Goal: Task Accomplishment & Management: Use online tool/utility

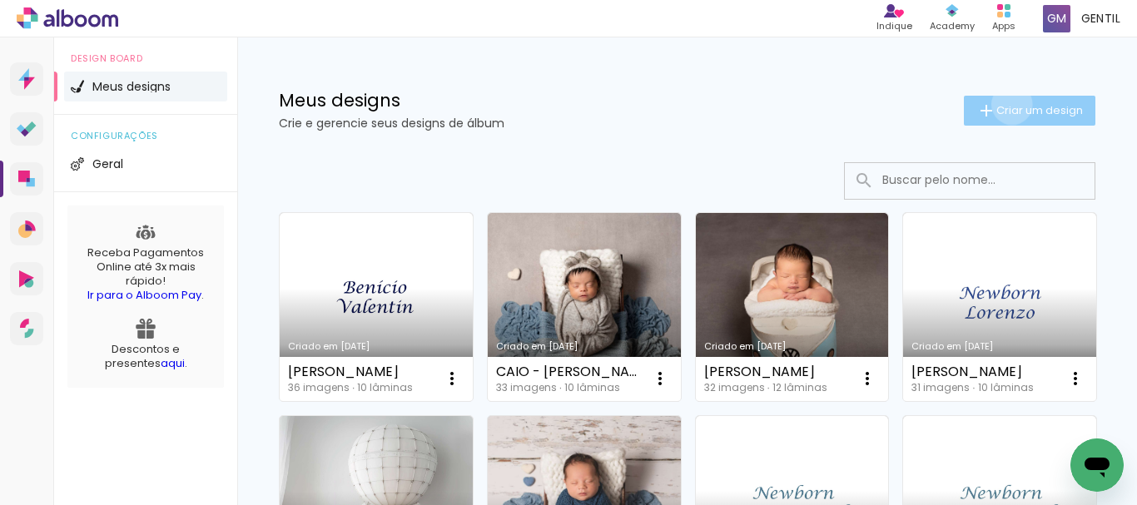
click at [996, 105] on span "Criar um design" at bounding box center [1039, 110] width 87 height 11
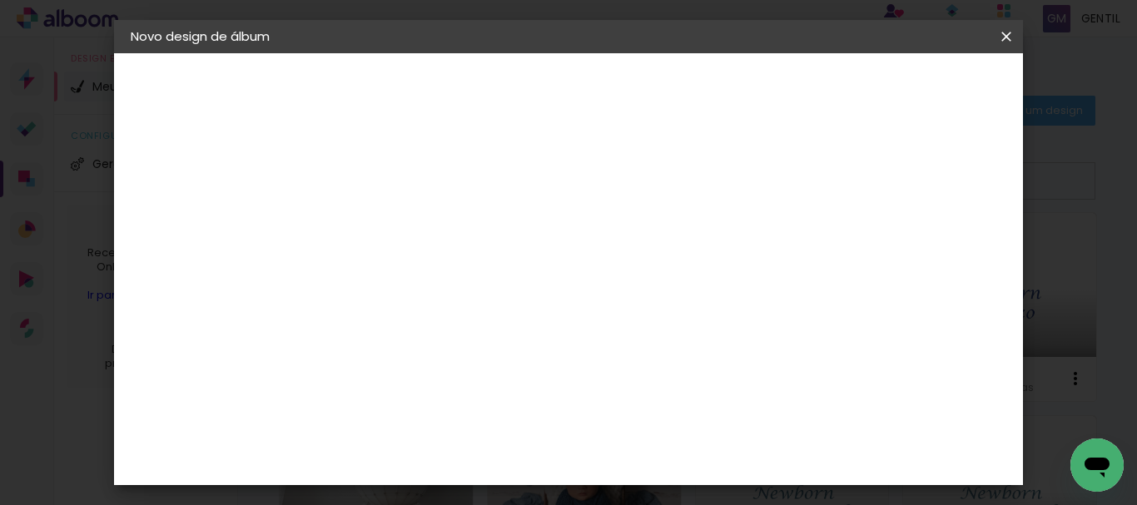
click at [403, 227] on input at bounding box center [403, 224] width 0 height 26
type input "[PERSON_NAME]"
type paper-input "[PERSON_NAME]"
click at [0, 0] on slot "Avançar" at bounding box center [0, 0] width 0 height 0
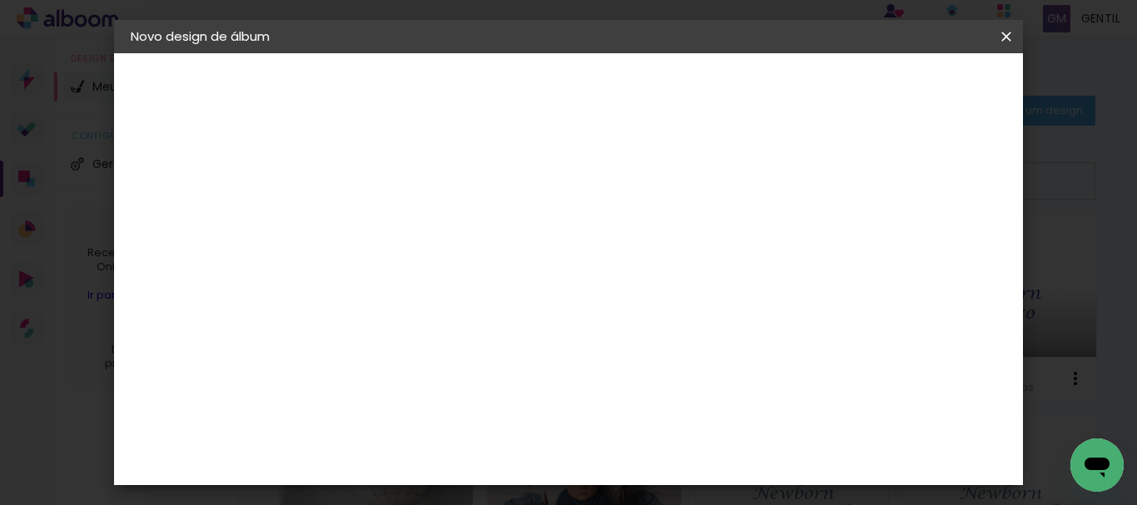
click at [0, 0] on slot "Avançar" at bounding box center [0, 0] width 0 height 0
click at [515, 464] on span "20 × 20" at bounding box center [476, 486] width 77 height 44
click at [0, 0] on slot "Avançar" at bounding box center [0, 0] width 0 height 0
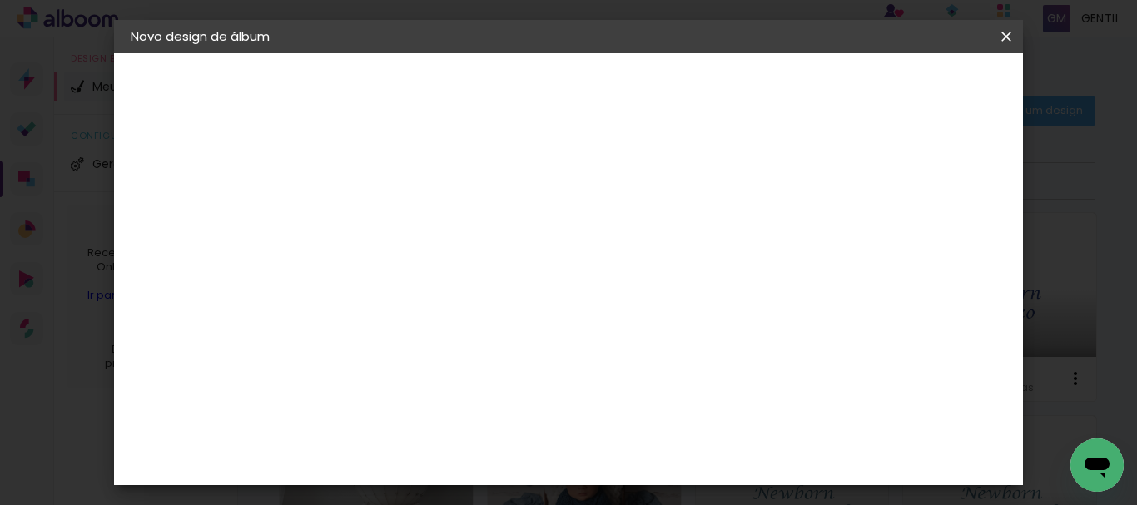
click at [653, 92] on span "Iniciar design" at bounding box center [634, 93] width 38 height 23
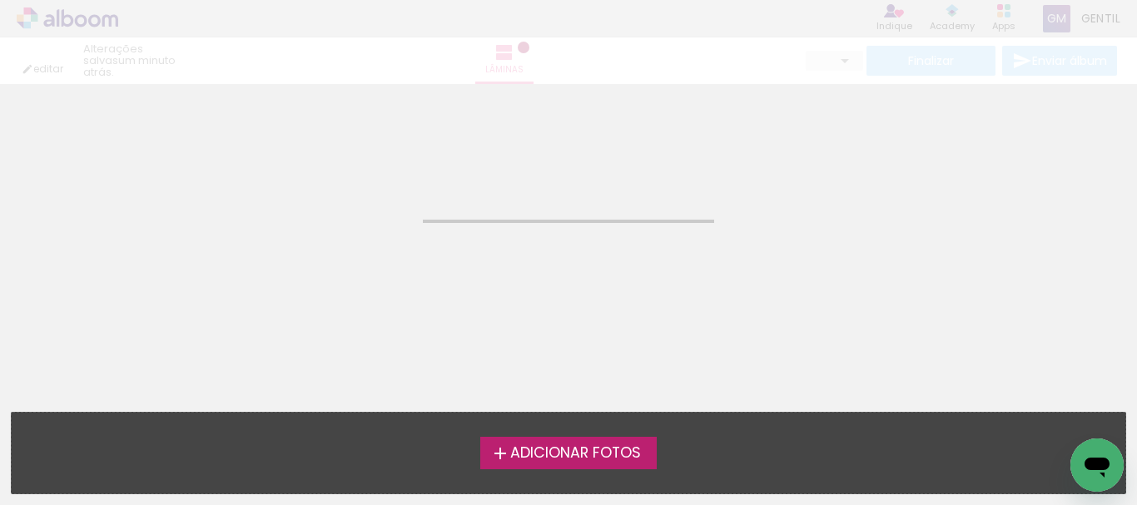
click at [520, 453] on span "Adicionar Fotos" at bounding box center [575, 453] width 131 height 15
click at [0, 0] on input "file" at bounding box center [0, 0] width 0 height 0
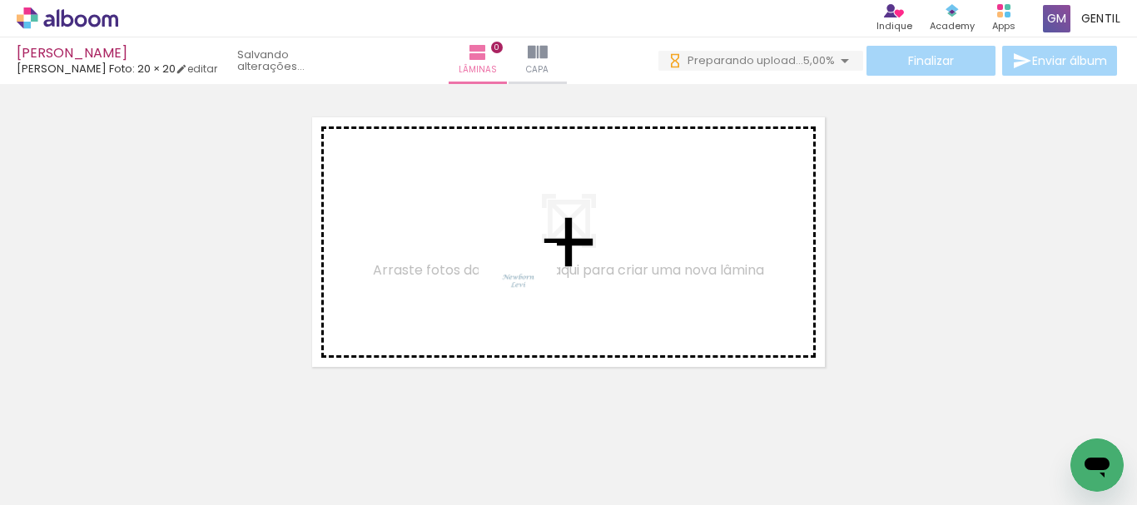
drag, startPoint x: 172, startPoint y: 461, endPoint x: 559, endPoint y: 325, distance: 410.0
click at [530, 295] on quentale-workspace at bounding box center [568, 252] width 1137 height 505
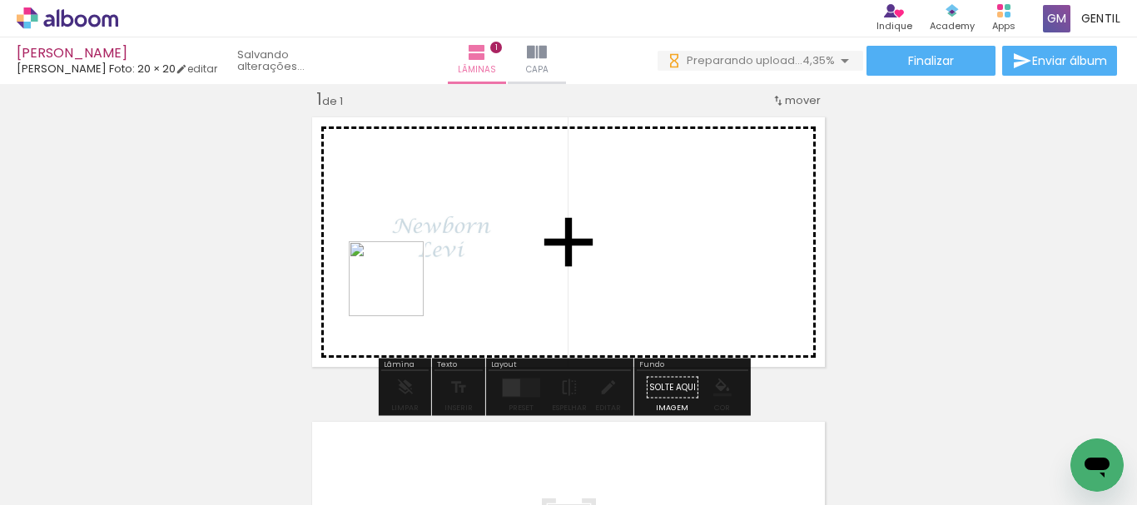
drag, startPoint x: 282, startPoint y: 446, endPoint x: 555, endPoint y: 358, distance: 286.8
click at [399, 292] on quentale-workspace at bounding box center [568, 252] width 1137 height 505
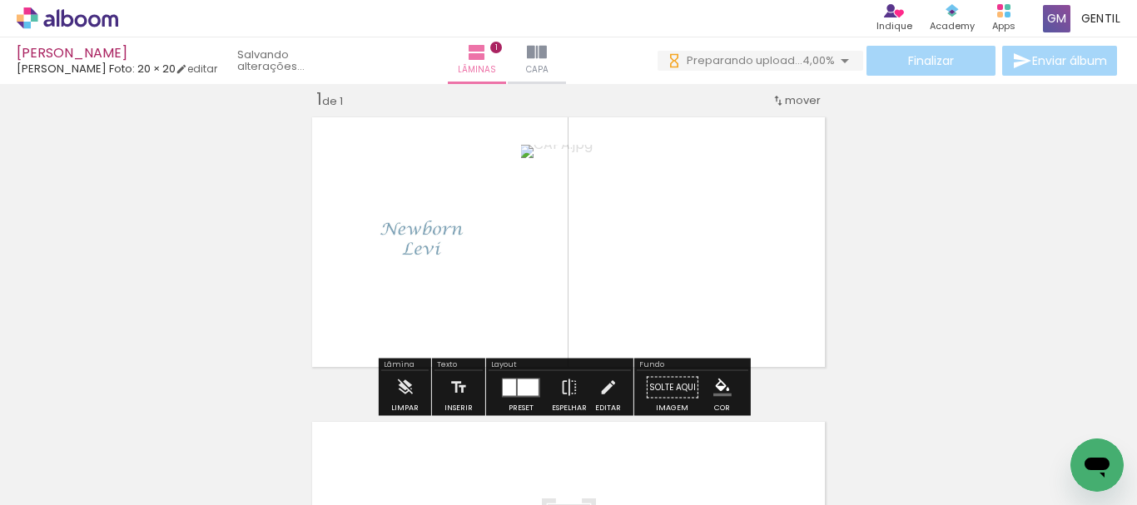
click at [527, 389] on div at bounding box center [528, 387] width 21 height 17
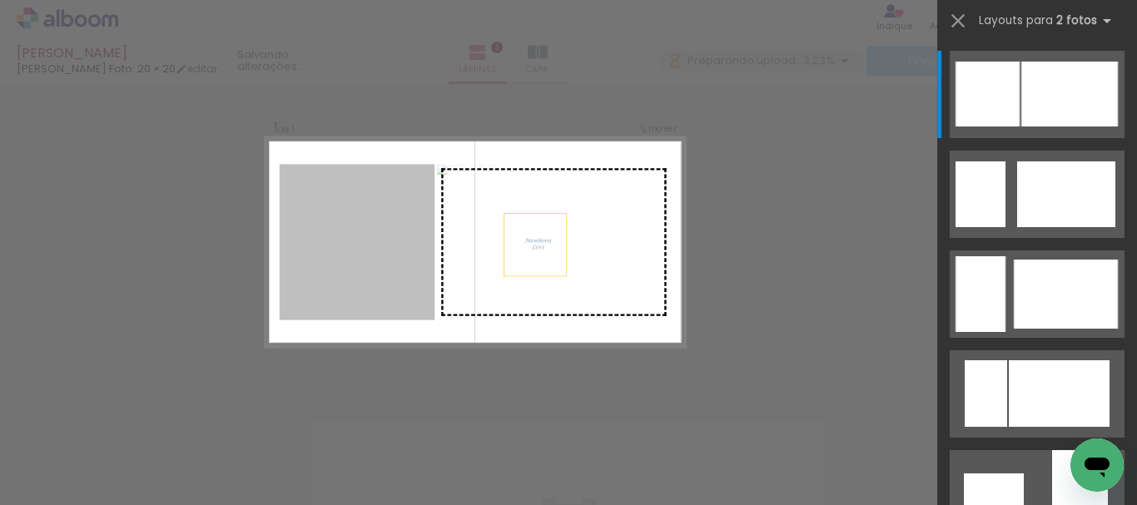
drag, startPoint x: 362, startPoint y: 230, endPoint x: 593, endPoint y: 238, distance: 231.5
click at [0, 0] on slot at bounding box center [0, 0] width 0 height 0
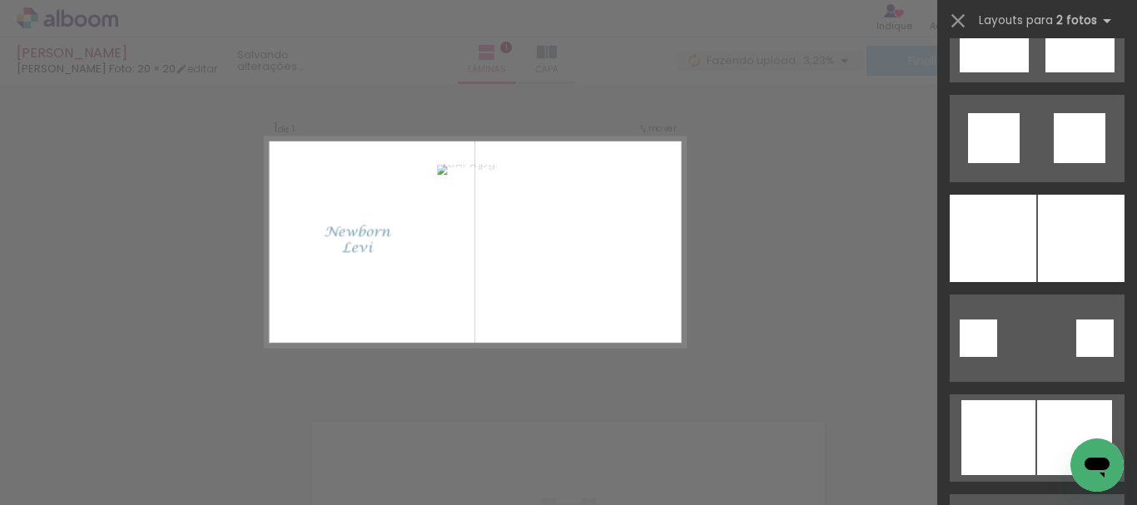
scroll to position [1771, 0]
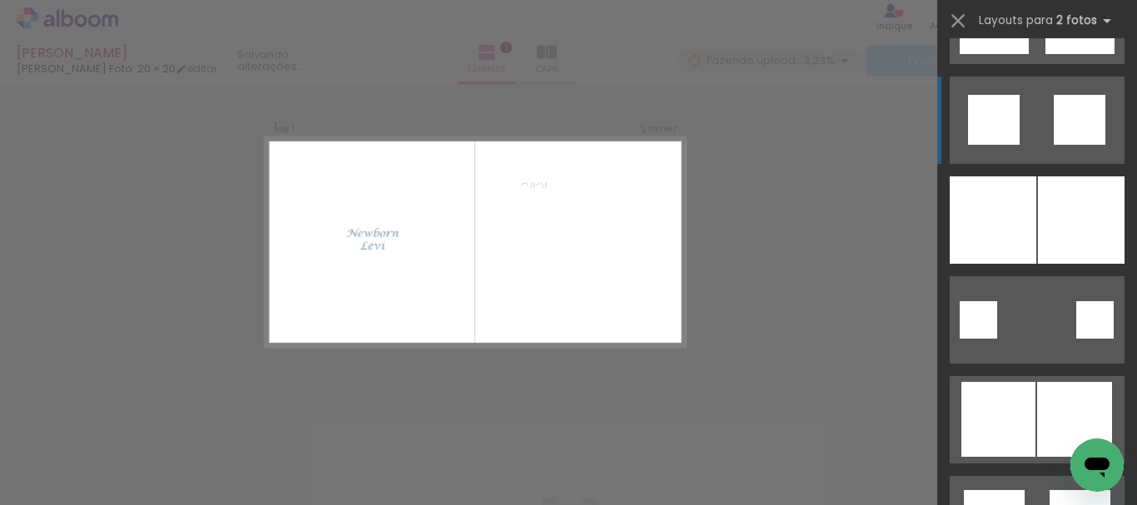
click at [983, 114] on div at bounding box center [994, 120] width 52 height 50
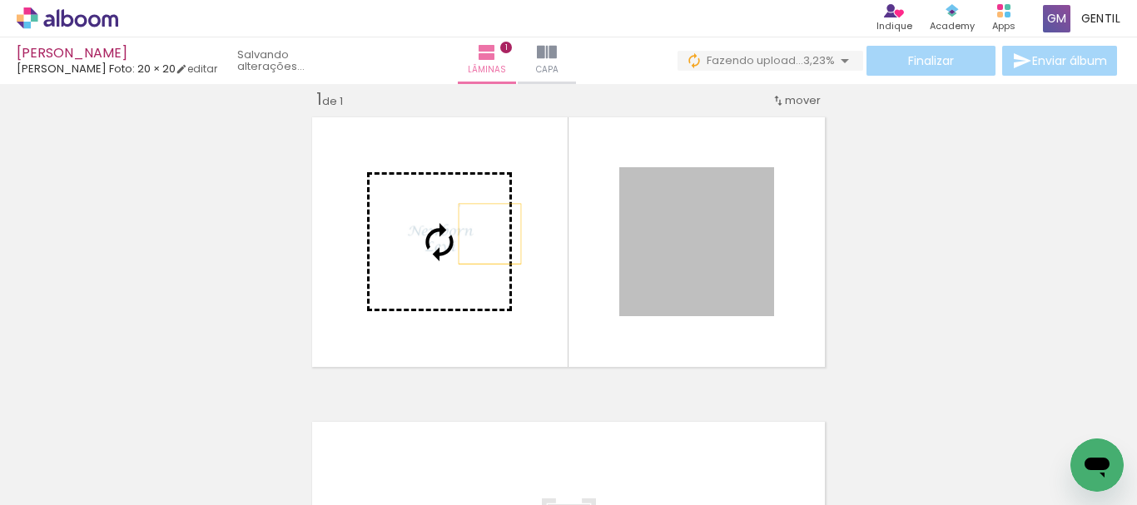
drag, startPoint x: 695, startPoint y: 228, endPoint x: 468, endPoint y: 235, distance: 227.3
click at [0, 0] on slot at bounding box center [0, 0] width 0 height 0
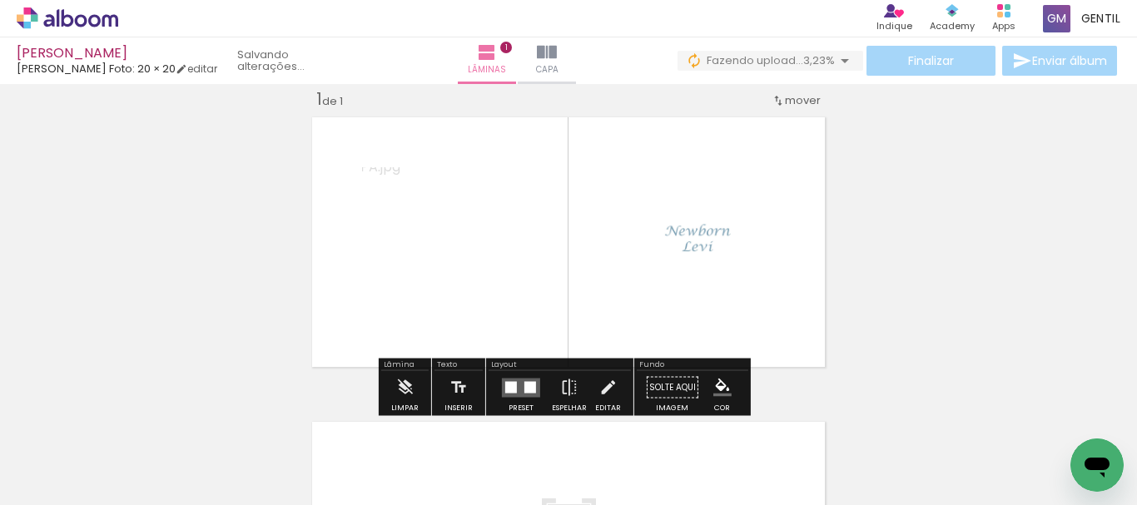
click at [525, 385] on div at bounding box center [530, 387] width 12 height 12
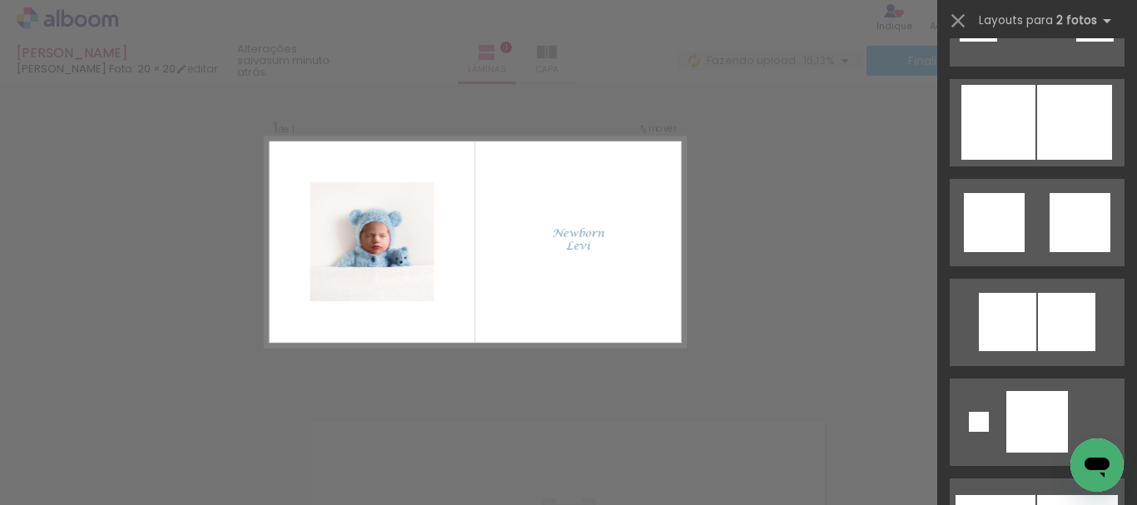
scroll to position [2032, 0]
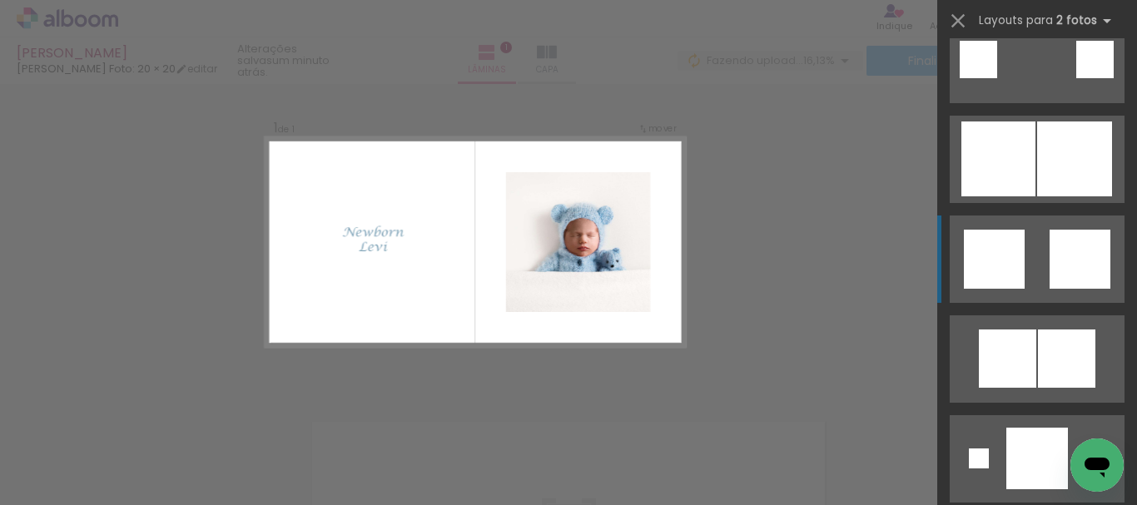
click at [992, 250] on div at bounding box center [994, 259] width 61 height 59
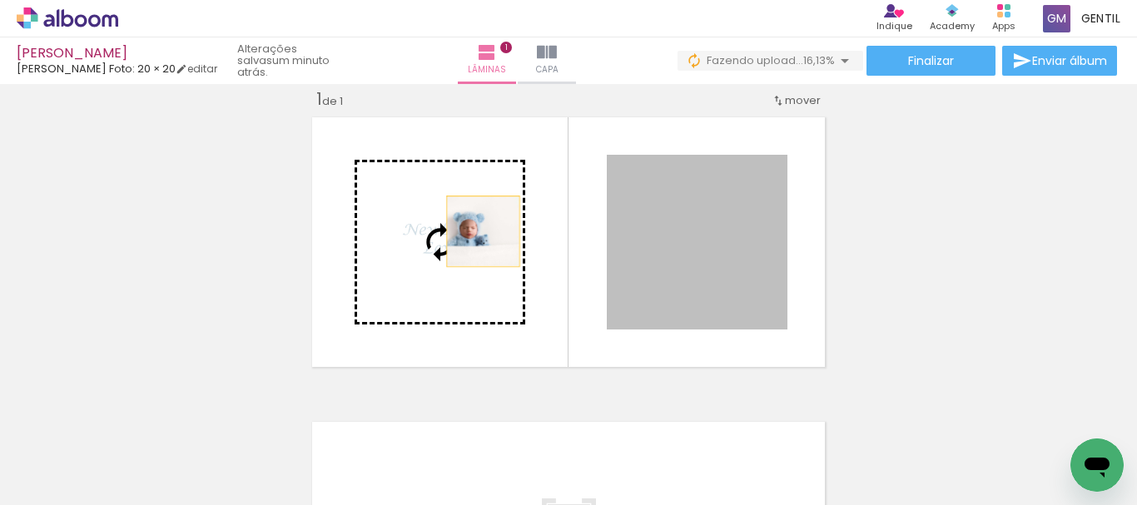
drag, startPoint x: 674, startPoint y: 235, endPoint x: 477, endPoint y: 231, distance: 197.2
click at [0, 0] on slot at bounding box center [0, 0] width 0 height 0
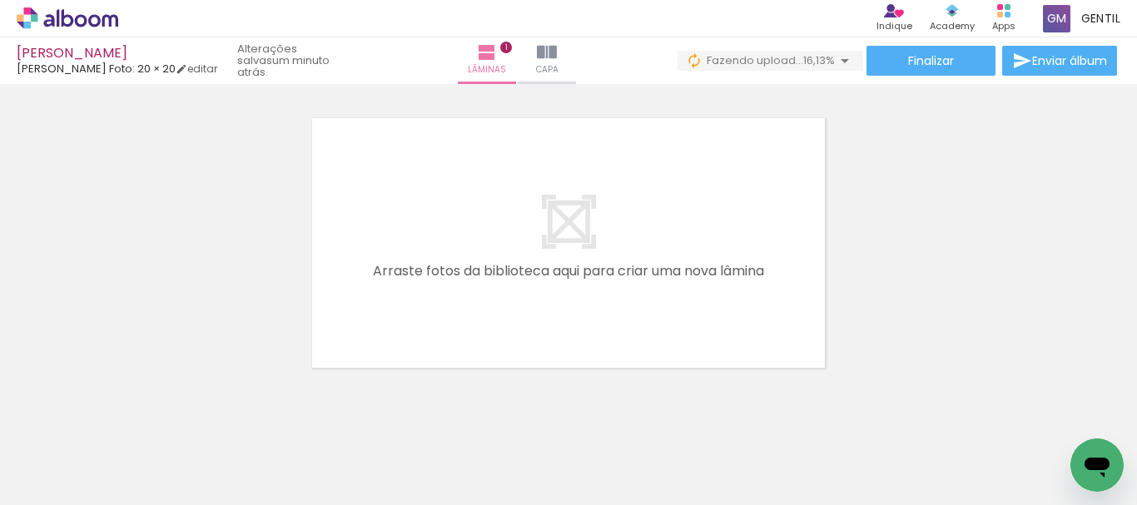
scroll to position [329, 0]
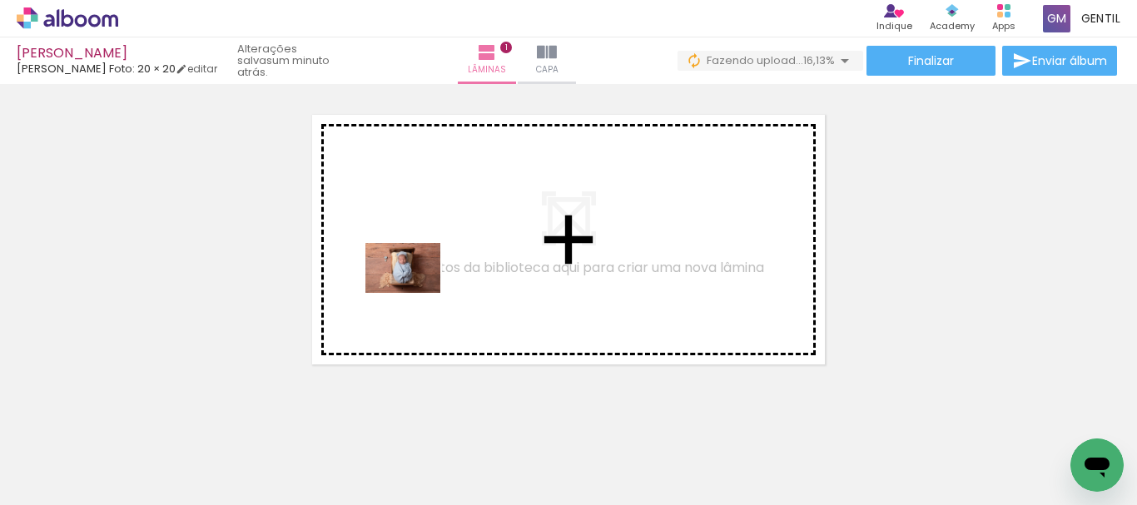
drag, startPoint x: 369, startPoint y: 456, endPoint x: 453, endPoint y: 427, distance: 89.7
click at [415, 294] on quentale-workspace at bounding box center [568, 252] width 1137 height 505
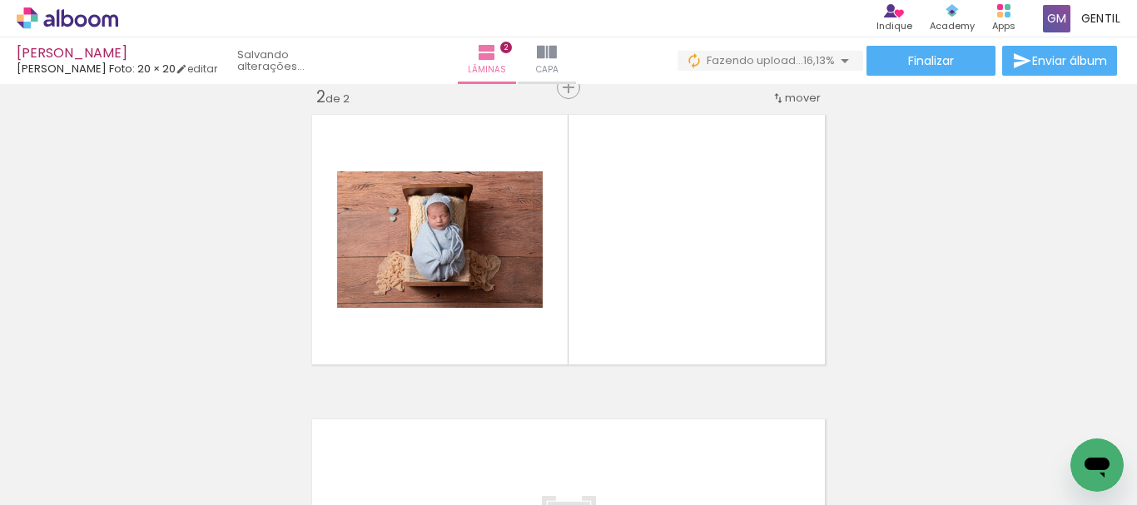
scroll to position [326, 0]
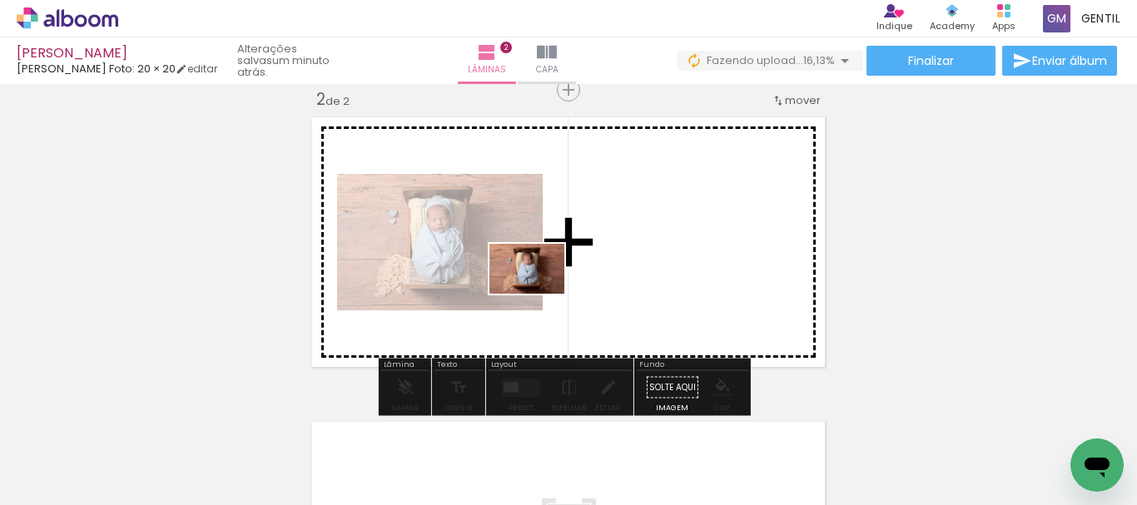
drag, startPoint x: 458, startPoint y: 450, endPoint x: 539, endPoint y: 294, distance: 176.4
click at [539, 294] on quentale-workspace at bounding box center [568, 252] width 1137 height 505
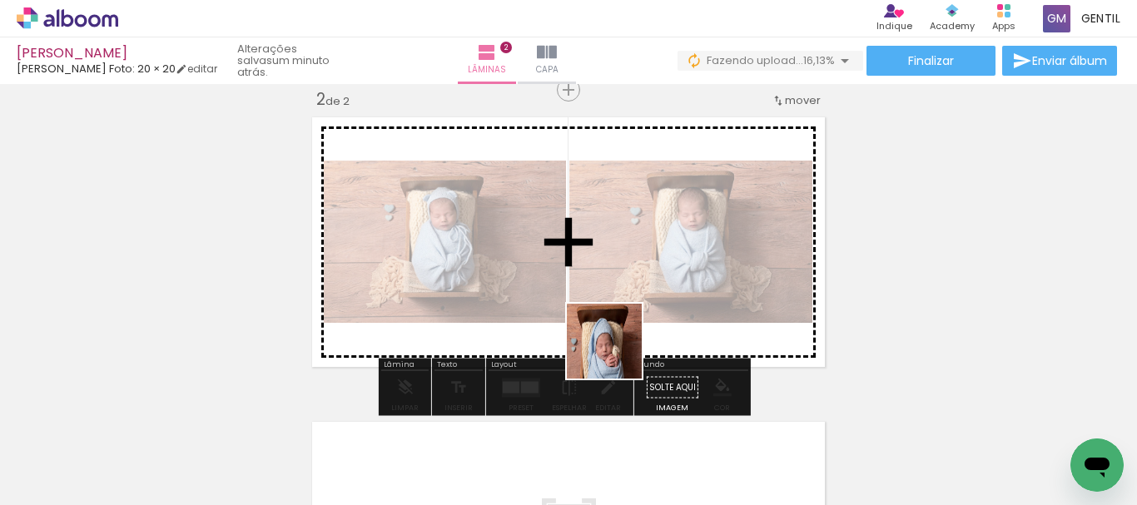
drag, startPoint x: 562, startPoint y: 445, endPoint x: 637, endPoint y: 303, distance: 160.4
click at [637, 303] on quentale-workspace at bounding box center [568, 252] width 1137 height 505
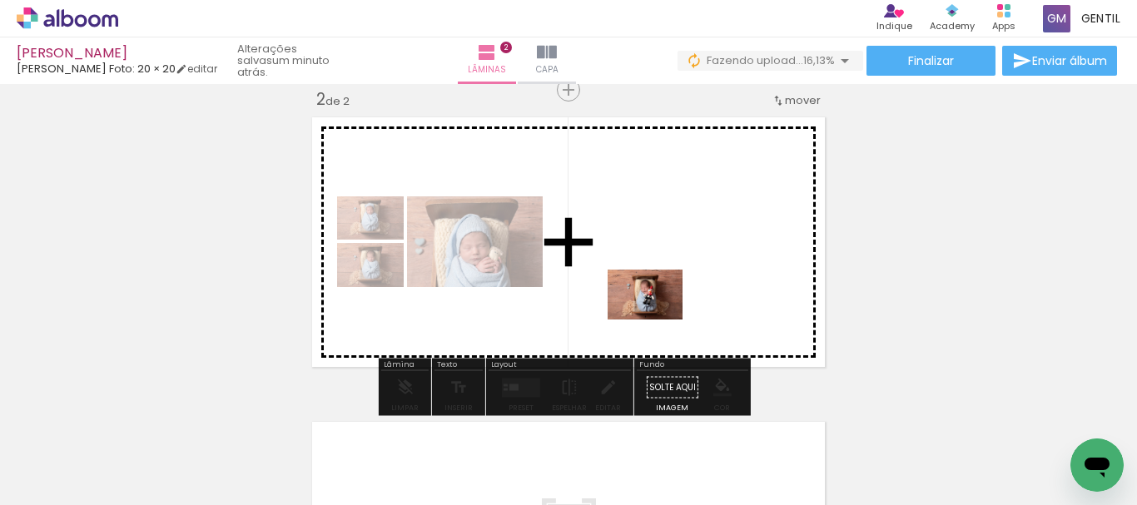
drag, startPoint x: 631, startPoint y: 464, endPoint x: 657, endPoint y: 320, distance: 147.2
click at [657, 320] on quentale-workspace at bounding box center [568, 252] width 1137 height 505
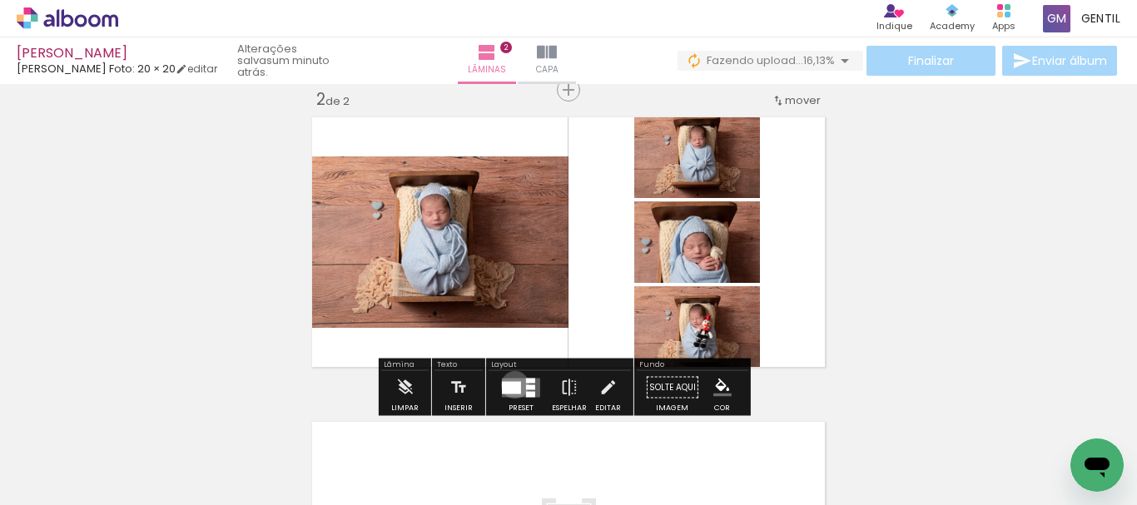
click at [511, 384] on div at bounding box center [511, 387] width 19 height 12
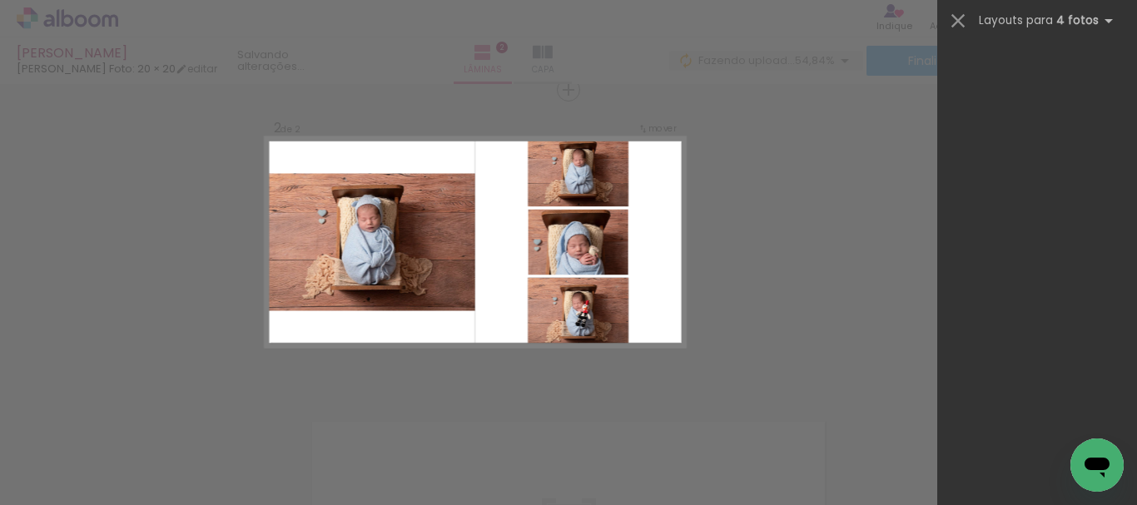
scroll to position [0, 0]
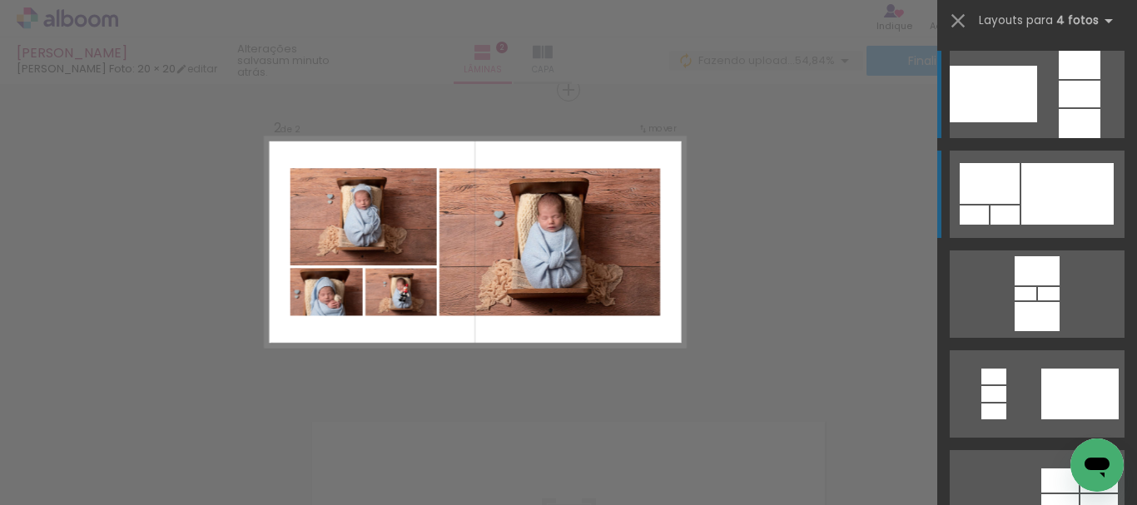
click at [1069, 181] on div at bounding box center [1067, 194] width 92 height 62
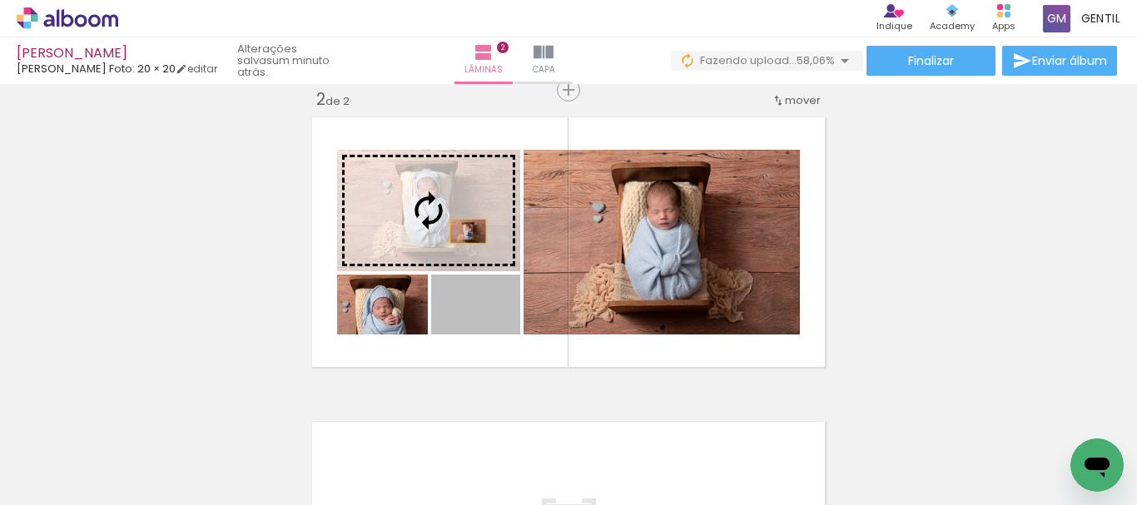
drag, startPoint x: 505, startPoint y: 320, endPoint x: 460, endPoint y: 229, distance: 102.0
click at [0, 0] on slot at bounding box center [0, 0] width 0 height 0
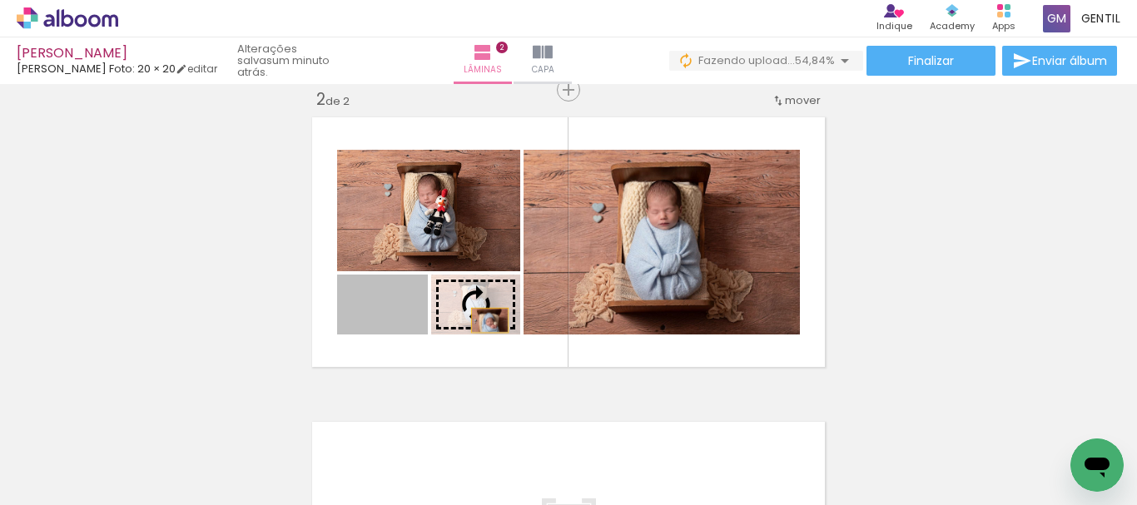
drag, startPoint x: 416, startPoint y: 327, endPoint x: 487, endPoint y: 321, distance: 71.0
click at [0, 0] on slot at bounding box center [0, 0] width 0 height 0
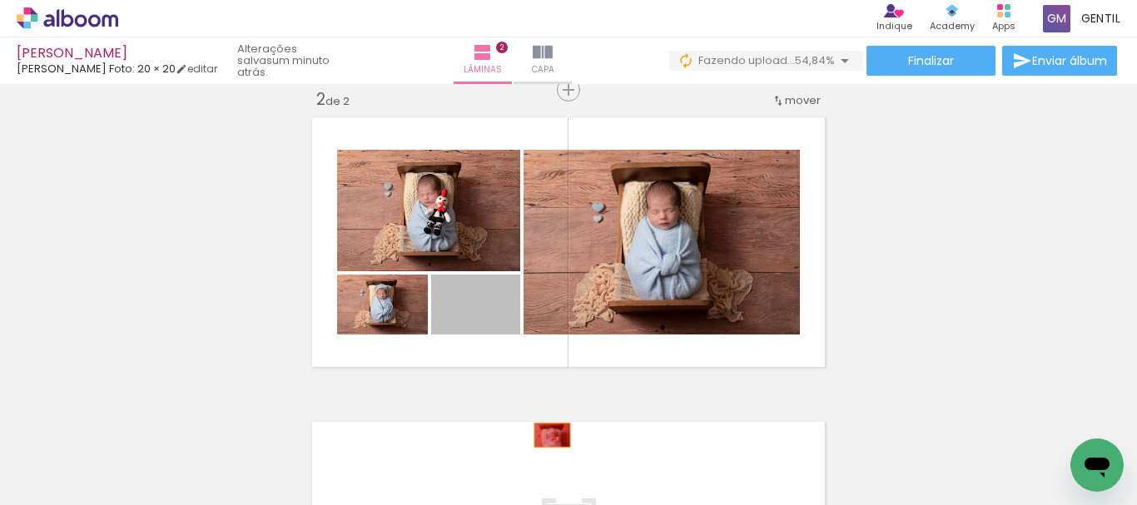
drag, startPoint x: 498, startPoint y: 319, endPoint x: 364, endPoint y: 326, distance: 134.2
click at [532, 432] on quentale-workspace at bounding box center [568, 252] width 1137 height 505
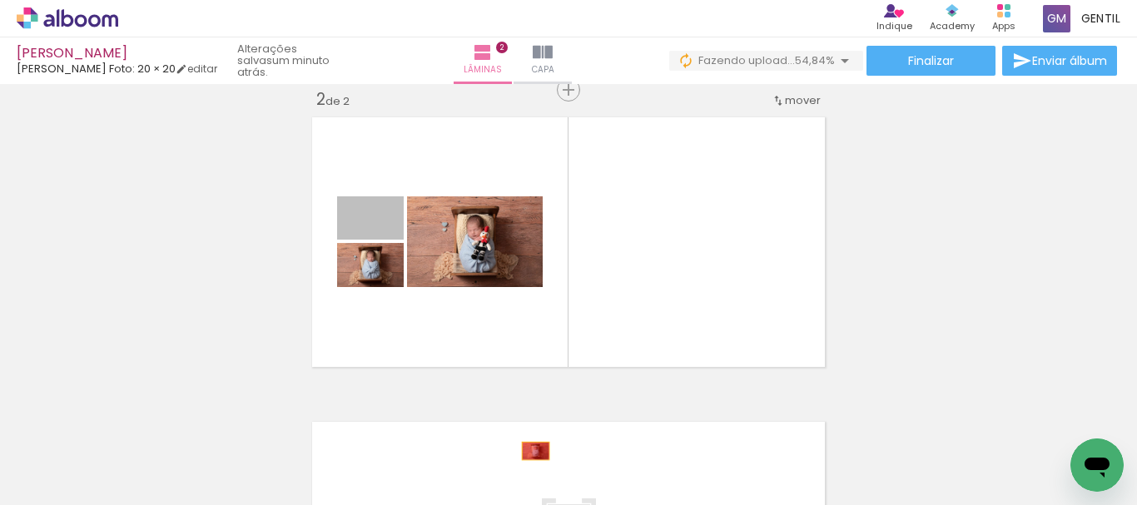
drag, startPoint x: 393, startPoint y: 206, endPoint x: 528, endPoint y: 448, distance: 277.1
click at [528, 448] on quentale-workspace at bounding box center [568, 252] width 1137 height 505
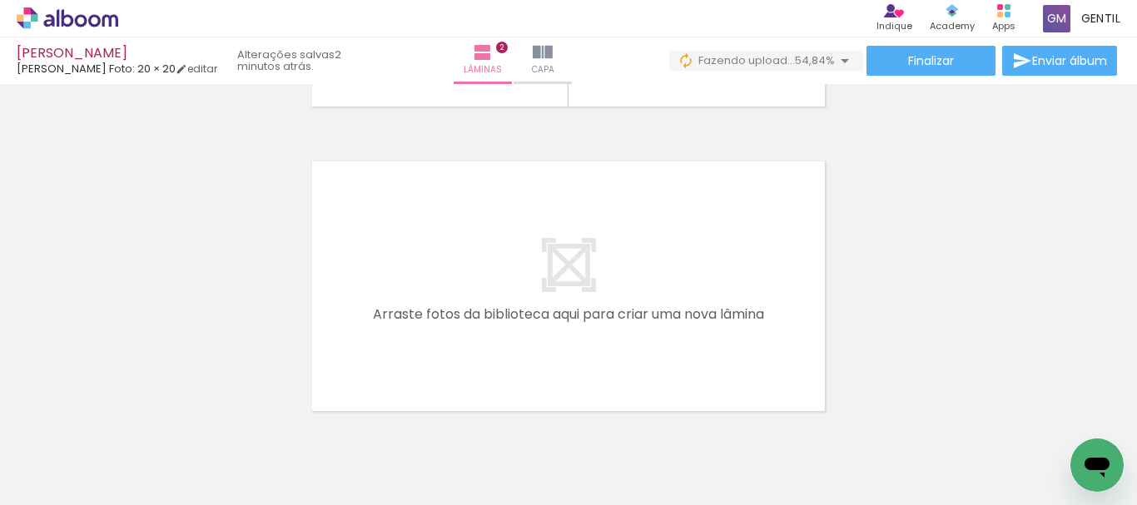
scroll to position [589, 0]
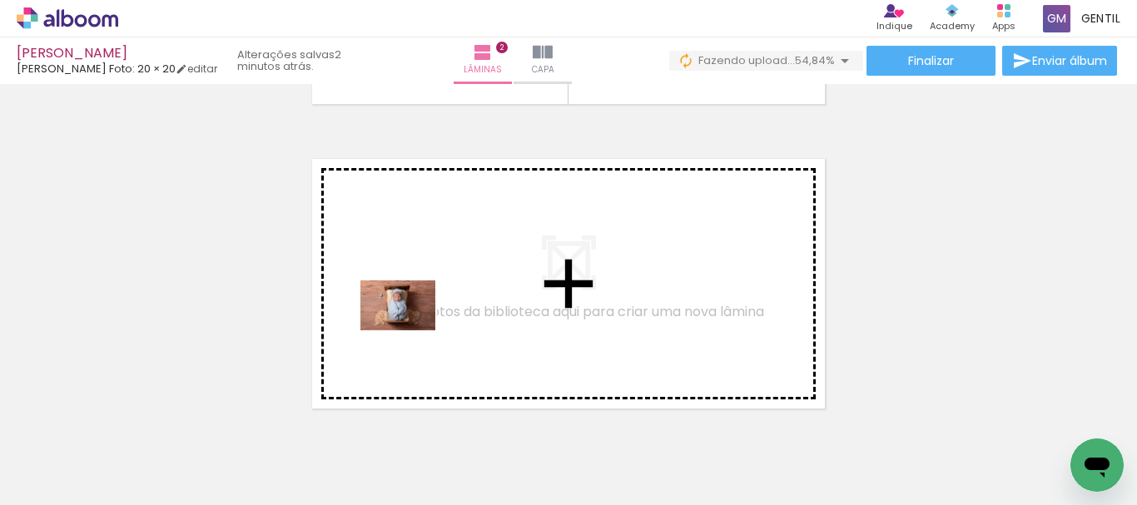
drag, startPoint x: 379, startPoint y: 416, endPoint x: 410, endPoint y: 330, distance: 91.3
click at [410, 330] on quentale-workspace at bounding box center [568, 252] width 1137 height 505
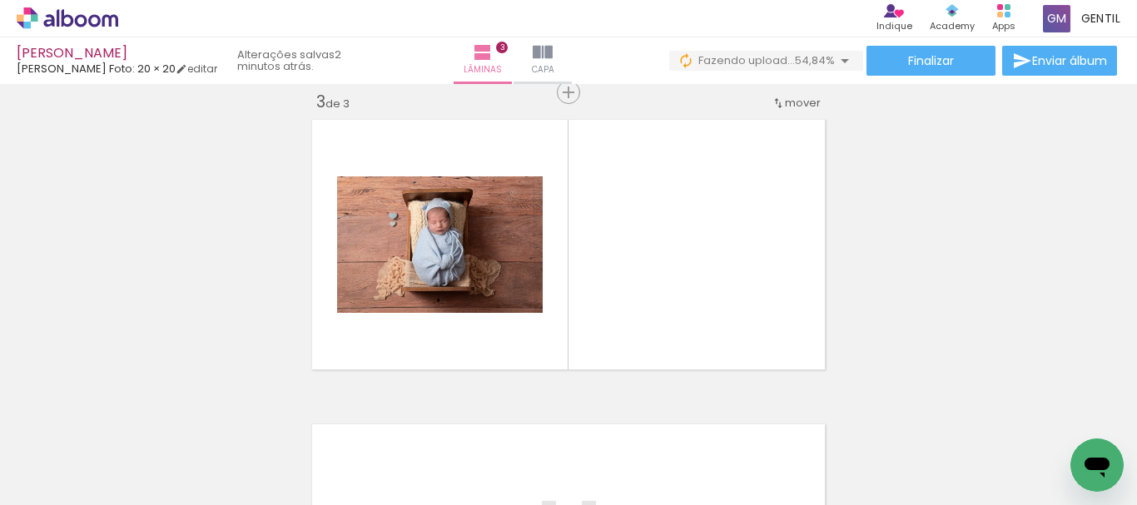
scroll to position [631, 0]
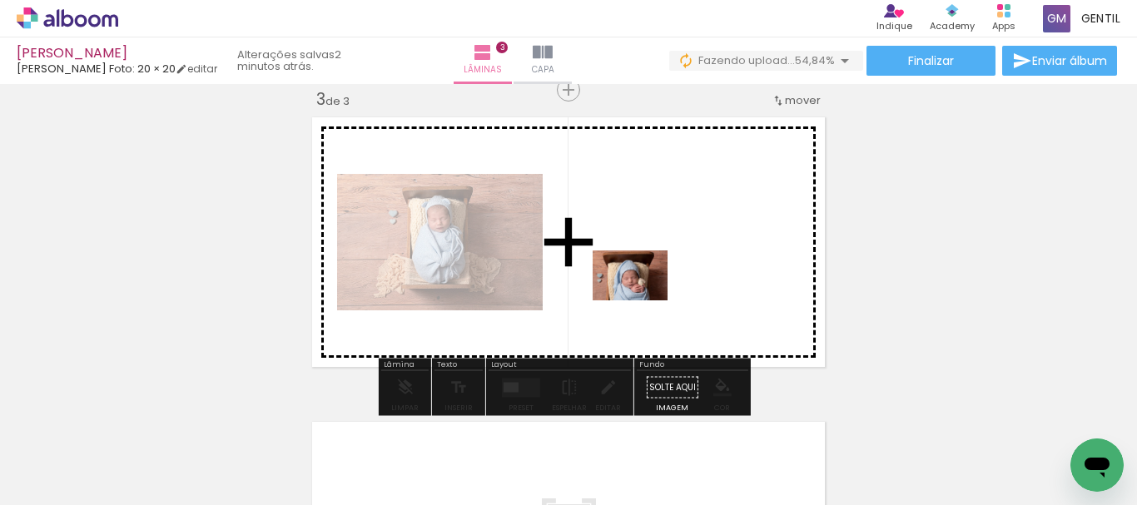
drag, startPoint x: 545, startPoint y: 454, endPoint x: 642, endPoint y: 300, distance: 182.1
click at [642, 300] on quentale-workspace at bounding box center [568, 252] width 1137 height 505
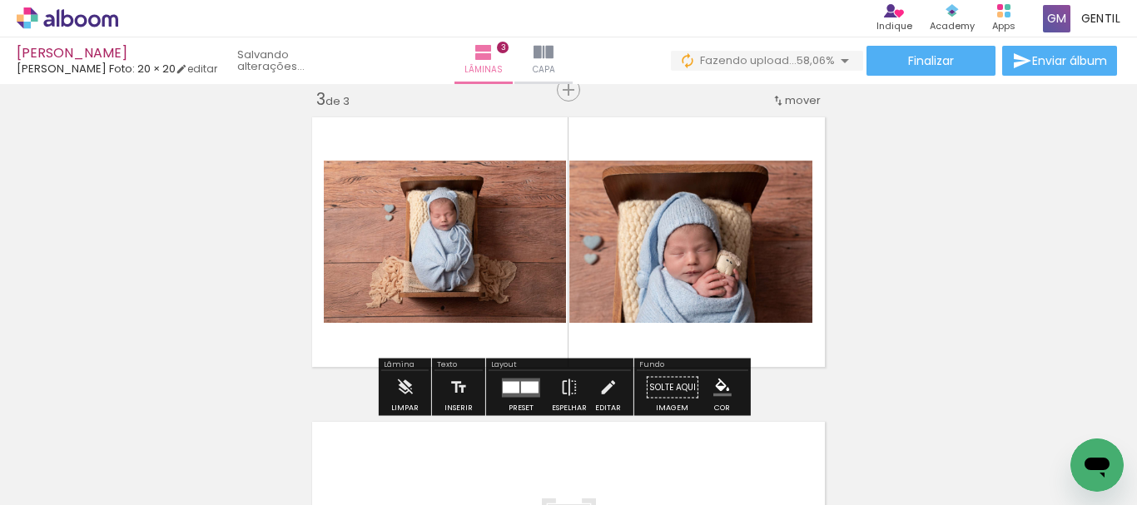
click at [512, 386] on div at bounding box center [511, 387] width 17 height 12
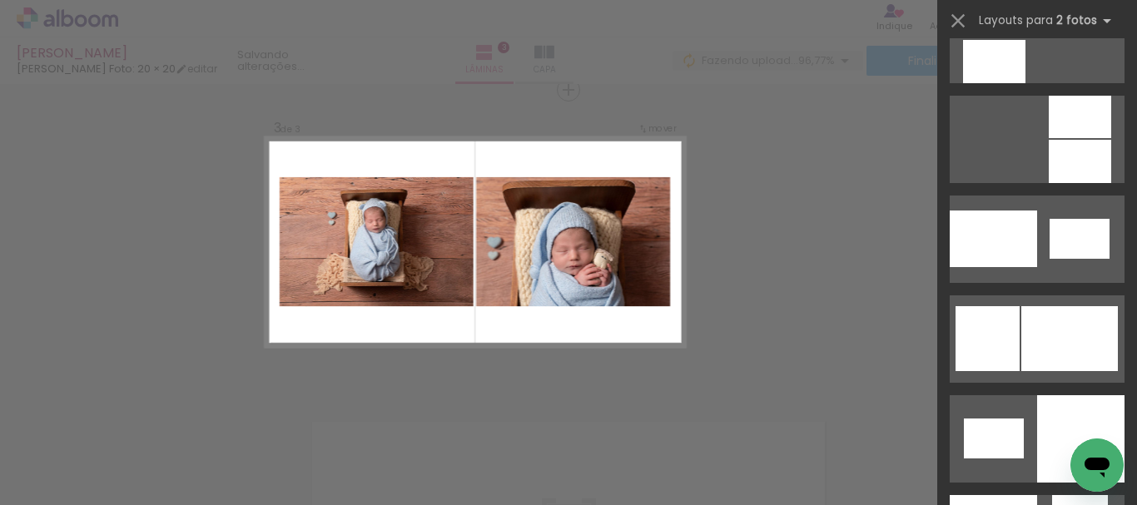
scroll to position [1970, 0]
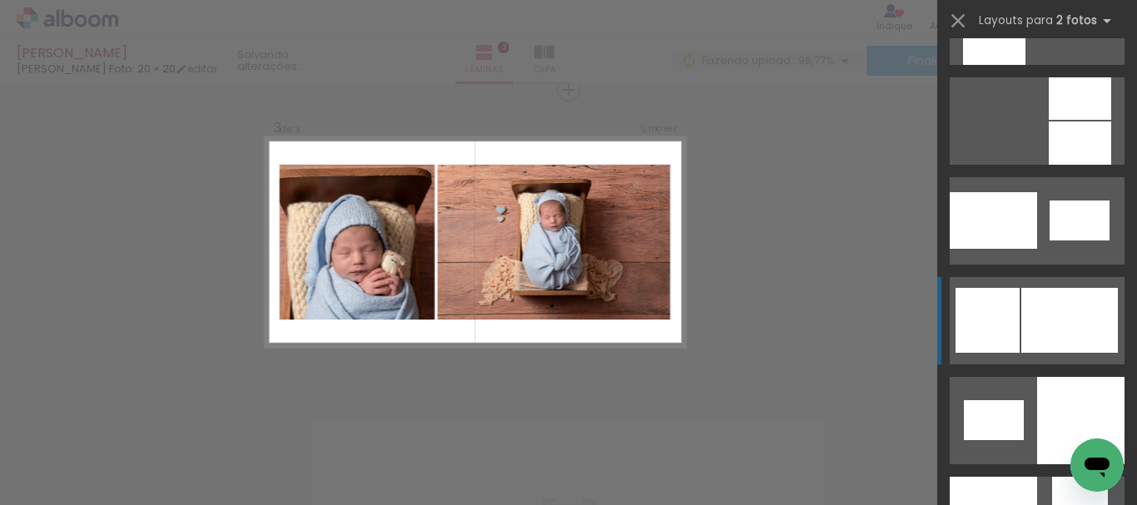
click at [1065, 339] on div at bounding box center [1069, 320] width 97 height 65
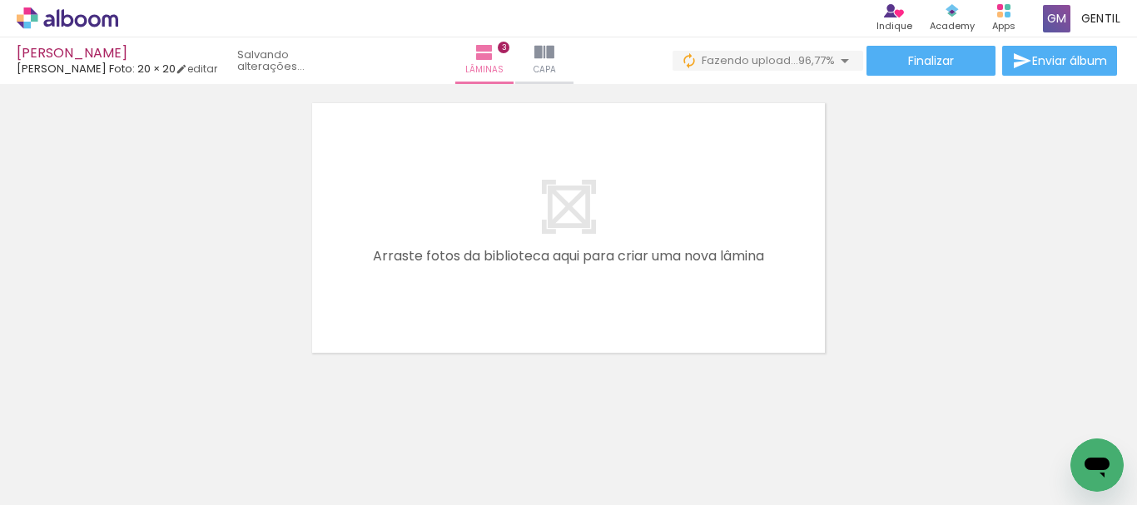
scroll to position [966, 0]
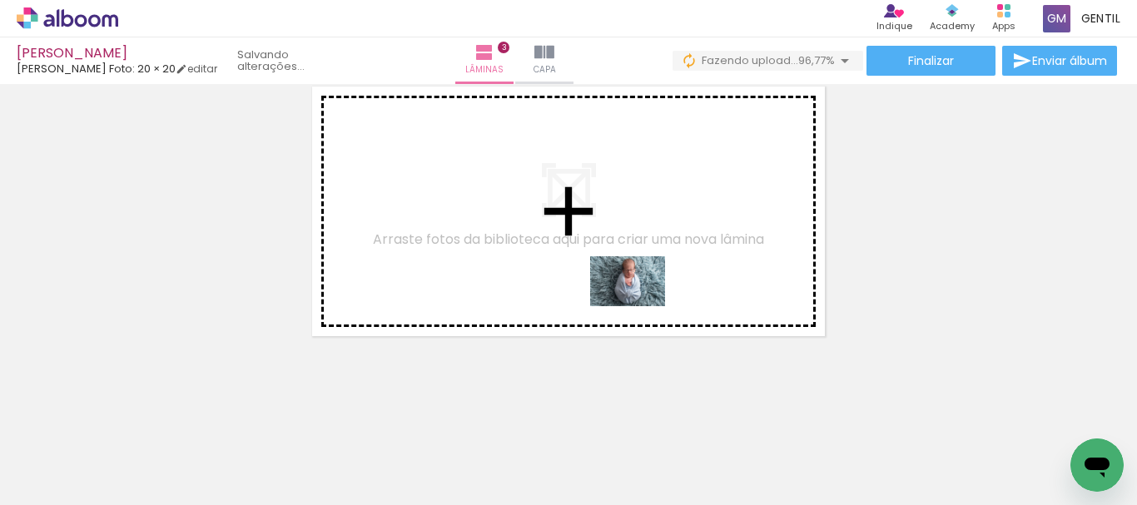
drag, startPoint x: 746, startPoint y: 450, endPoint x: 640, endPoint y: 306, distance: 178.6
click at [640, 306] on quentale-workspace at bounding box center [568, 252] width 1137 height 505
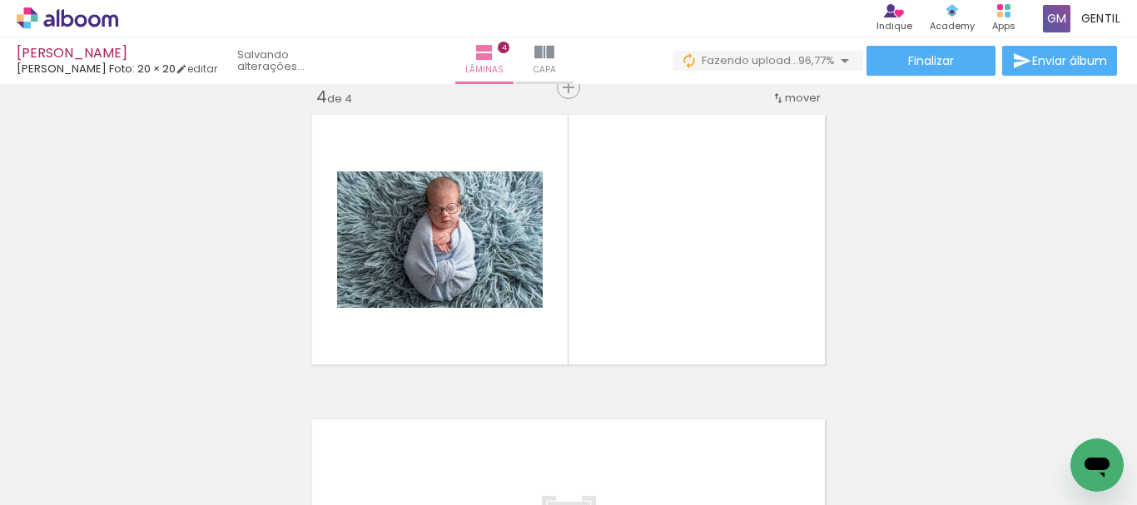
scroll to position [935, 0]
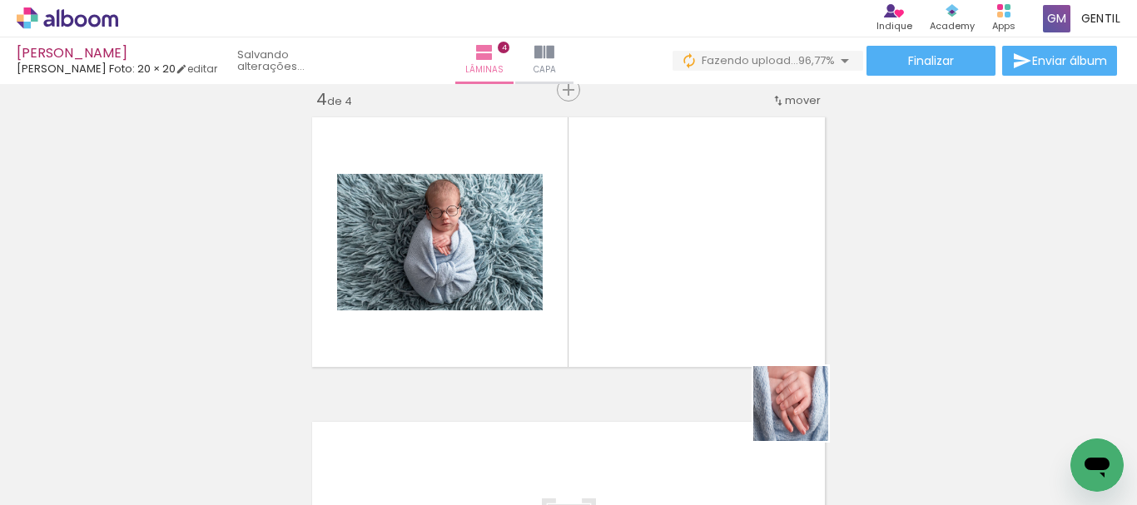
drag, startPoint x: 825, startPoint y: 451, endPoint x: 900, endPoint y: 445, distance: 75.9
click at [746, 325] on quentale-workspace at bounding box center [568, 252] width 1137 height 505
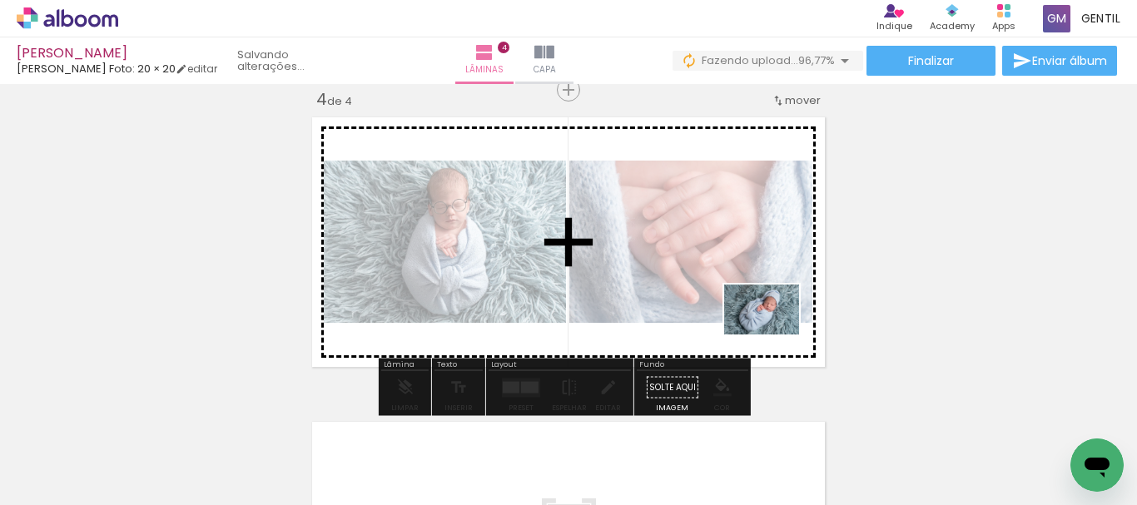
drag, startPoint x: 940, startPoint y: 473, endPoint x: 751, endPoint y: 317, distance: 245.4
click at [751, 317] on quentale-workspace at bounding box center [568, 252] width 1137 height 505
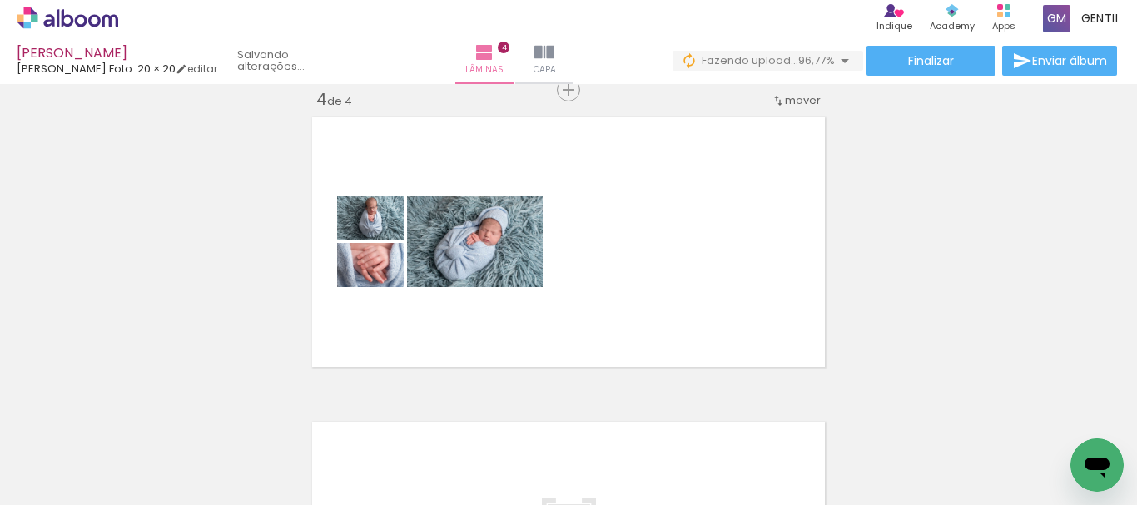
scroll to position [0, 860]
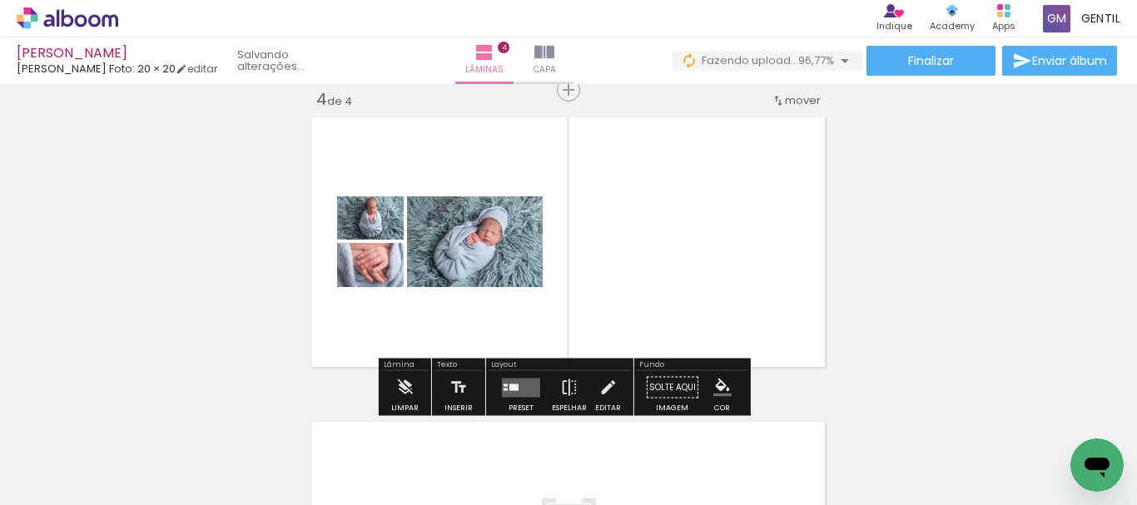
click at [513, 384] on div at bounding box center [513, 387] width 9 height 7
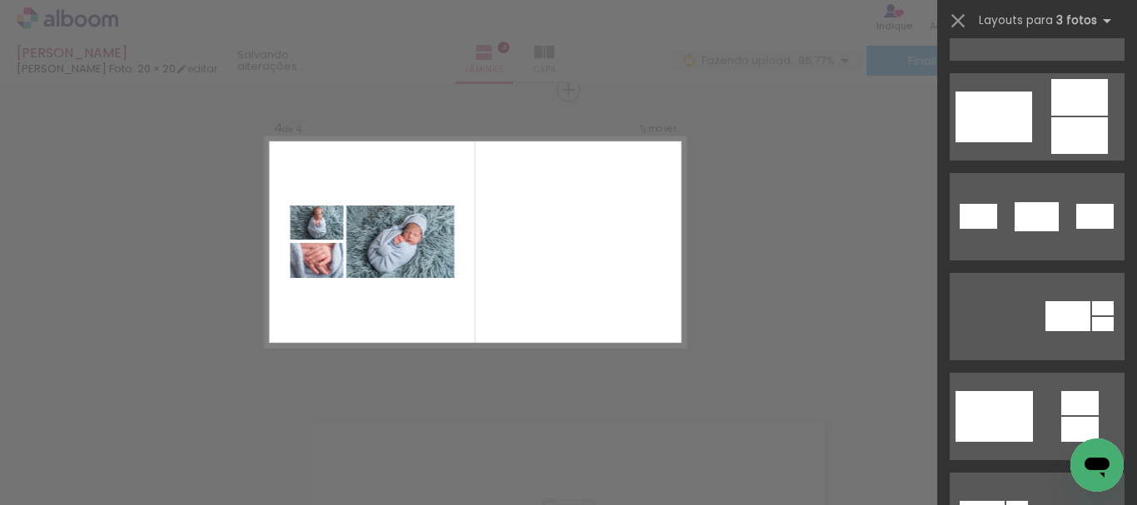
scroll to position [629, 0]
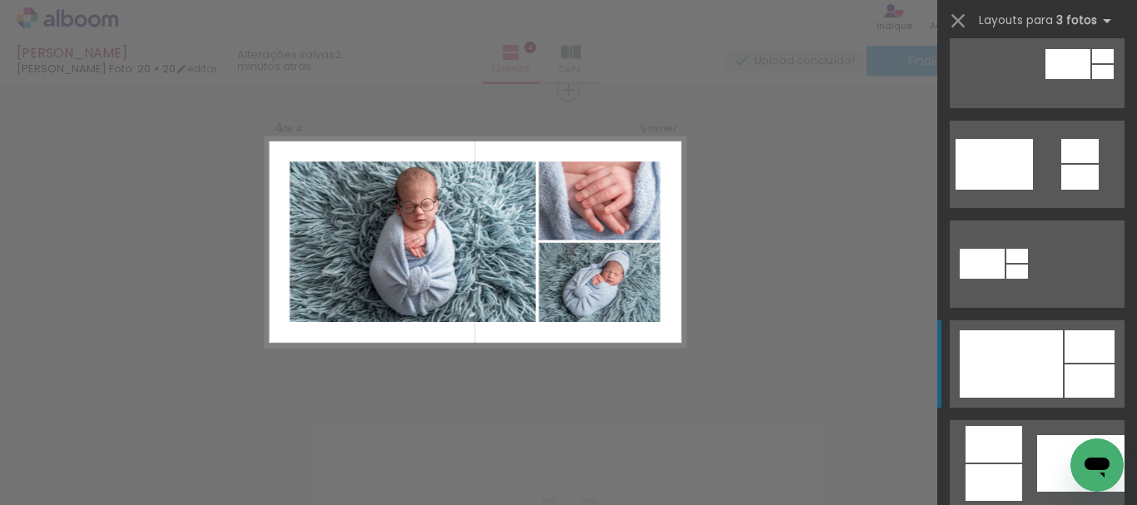
click at [1026, 380] on div at bounding box center [1010, 363] width 103 height 67
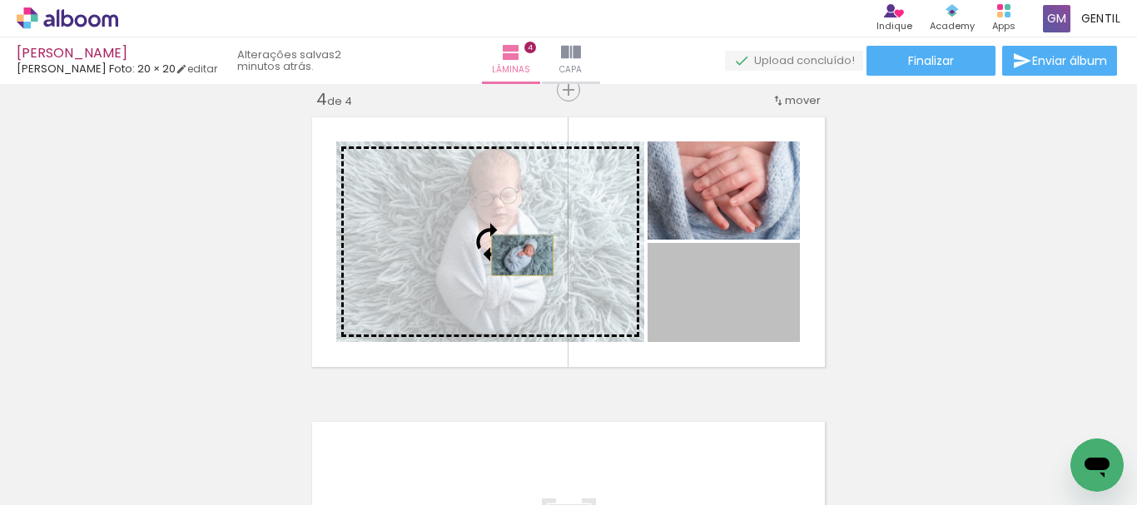
drag, startPoint x: 739, startPoint y: 305, endPoint x: 516, endPoint y: 255, distance: 228.3
click at [0, 0] on slot at bounding box center [0, 0] width 0 height 0
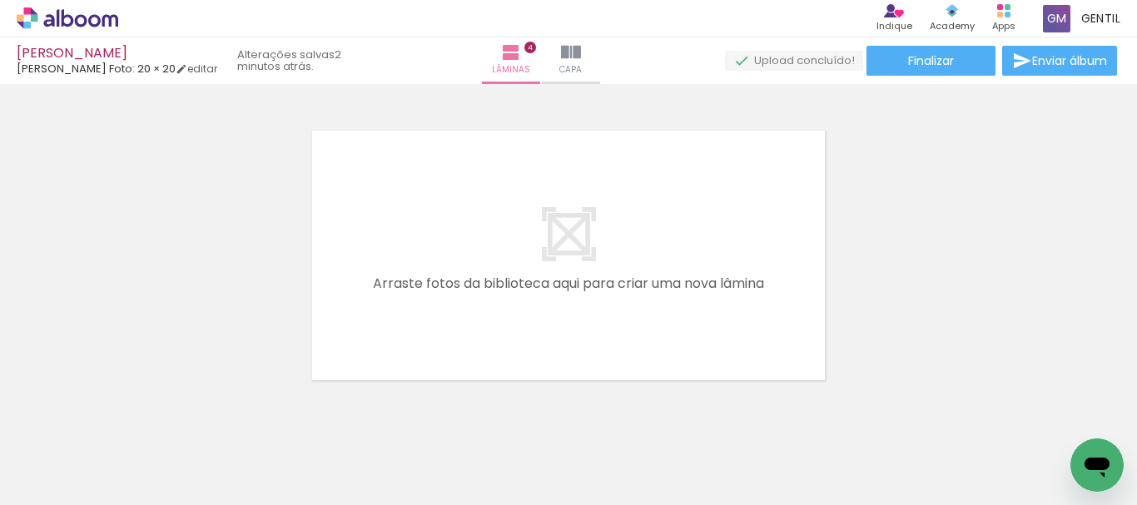
scroll to position [0, 628]
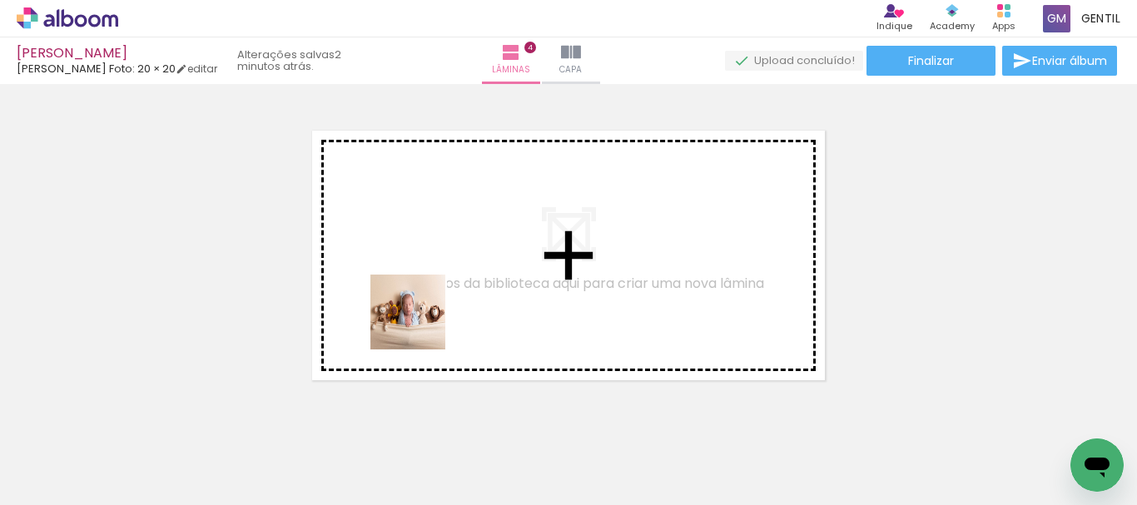
drag, startPoint x: 385, startPoint y: 453, endPoint x: 421, endPoint y: 322, distance: 135.4
click at [421, 322] on quentale-workspace at bounding box center [568, 252] width 1137 height 505
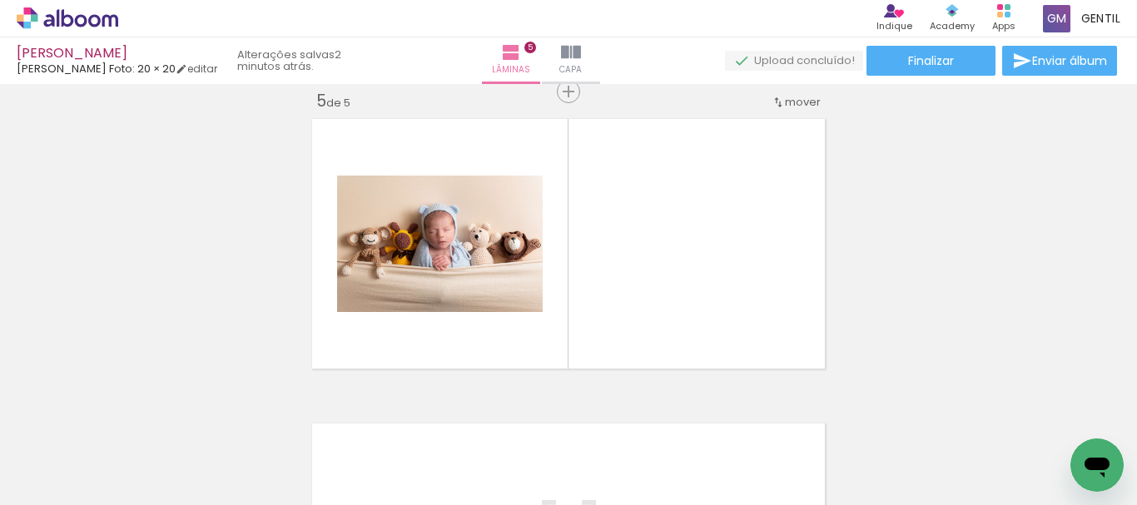
scroll to position [1240, 0]
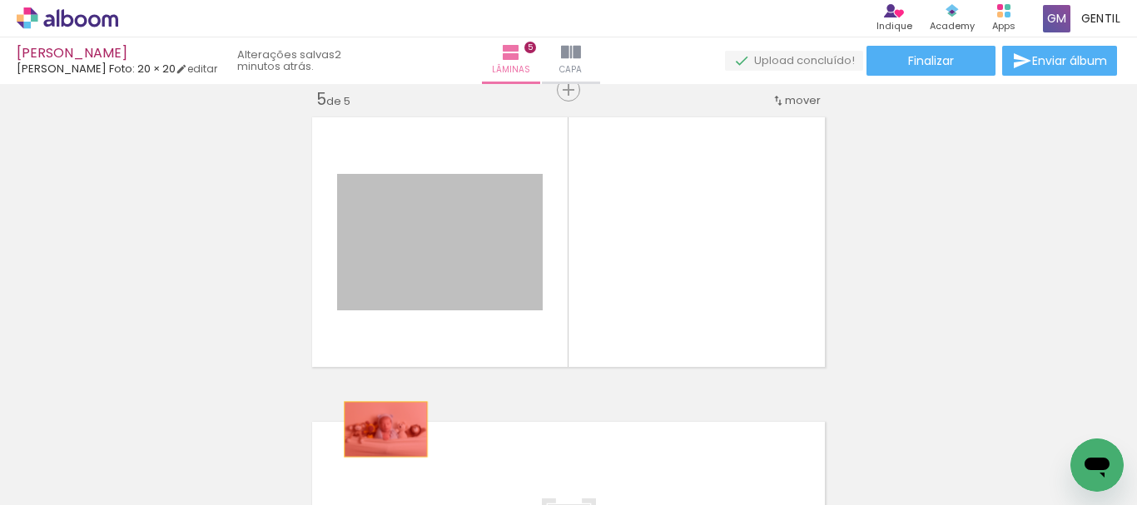
drag, startPoint x: 429, startPoint y: 258, endPoint x: 384, endPoint y: 436, distance: 183.4
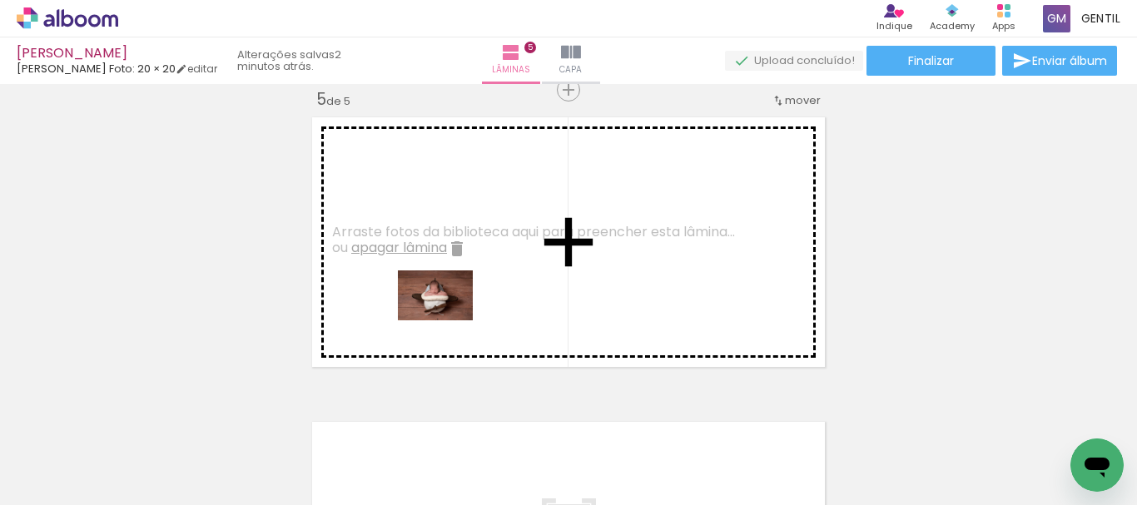
drag, startPoint x: 491, startPoint y: 454, endPoint x: 448, endPoint y: 320, distance: 140.8
click at [448, 320] on quentale-workspace at bounding box center [568, 252] width 1137 height 505
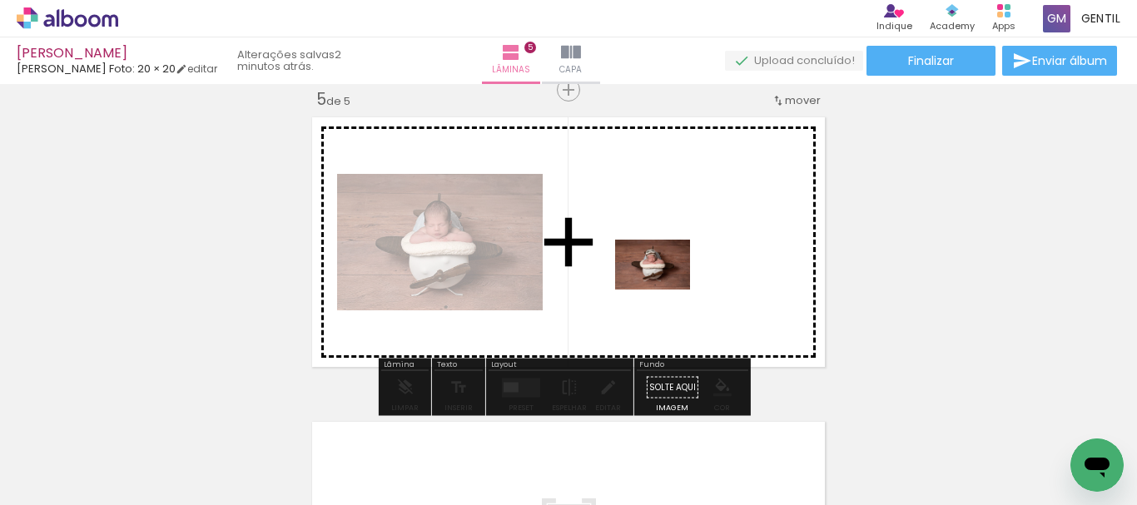
drag, startPoint x: 569, startPoint y: 463, endPoint x: 665, endPoint y: 290, distance: 197.0
click at [665, 290] on quentale-workspace at bounding box center [568, 252] width 1137 height 505
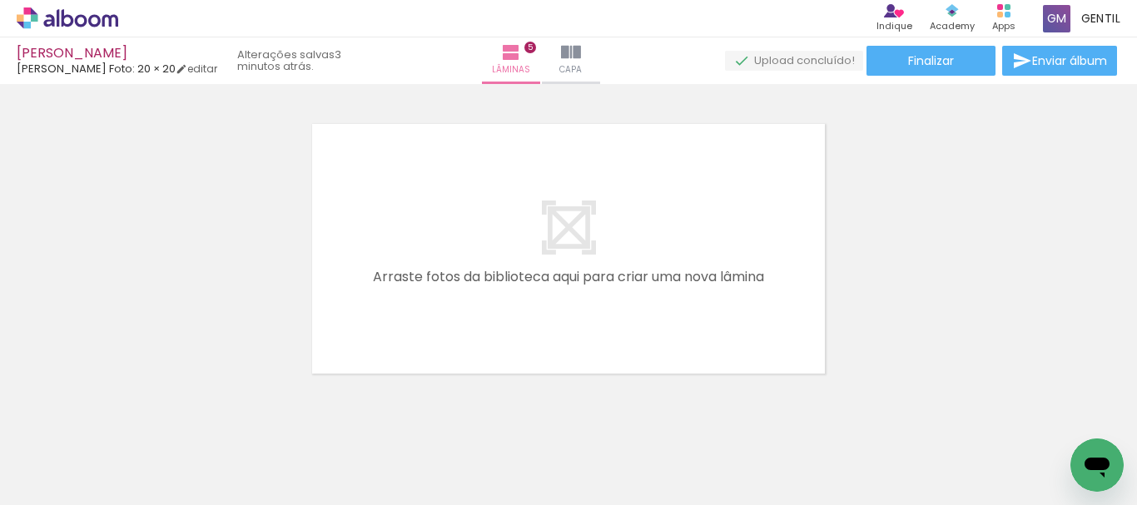
scroll to position [1554, 0]
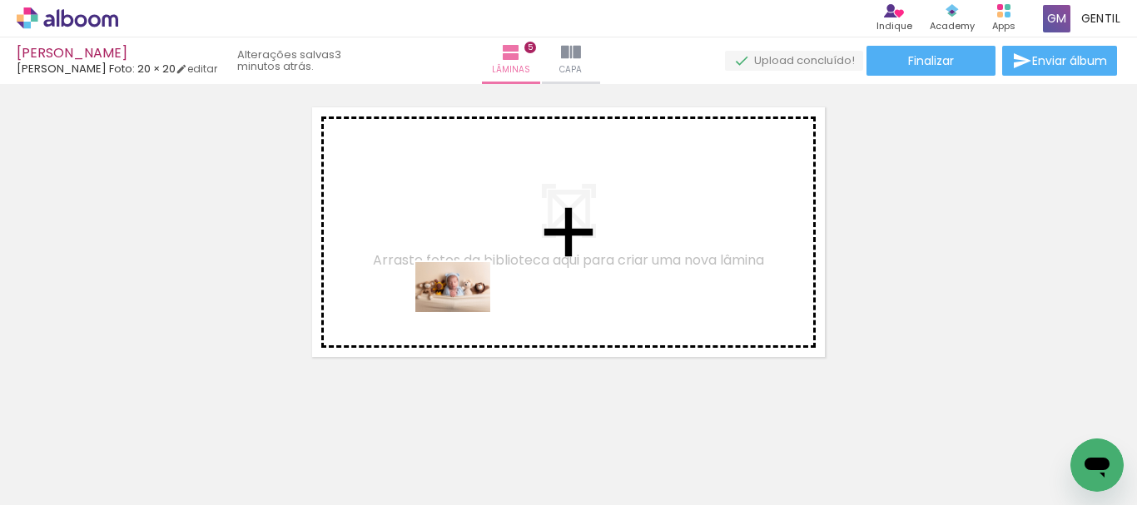
drag, startPoint x: 403, startPoint y: 453, endPoint x: 465, endPoint y: 312, distance: 153.8
click at [465, 312] on quentale-workspace at bounding box center [568, 252] width 1137 height 505
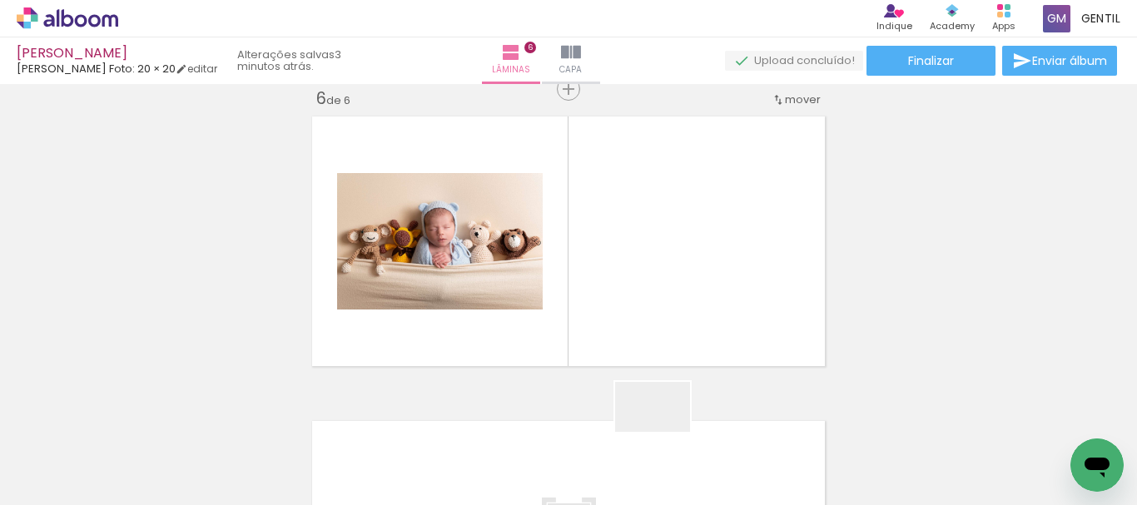
scroll to position [1544, 0]
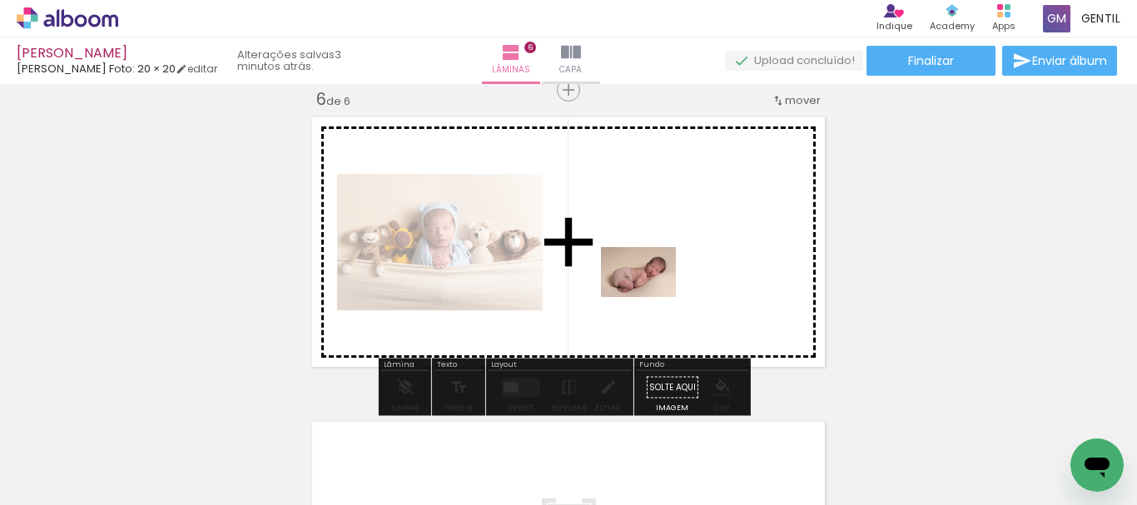
drag, startPoint x: 671, startPoint y: 463, endPoint x: 651, endPoint y: 297, distance: 167.7
click at [651, 297] on quentale-workspace at bounding box center [568, 252] width 1137 height 505
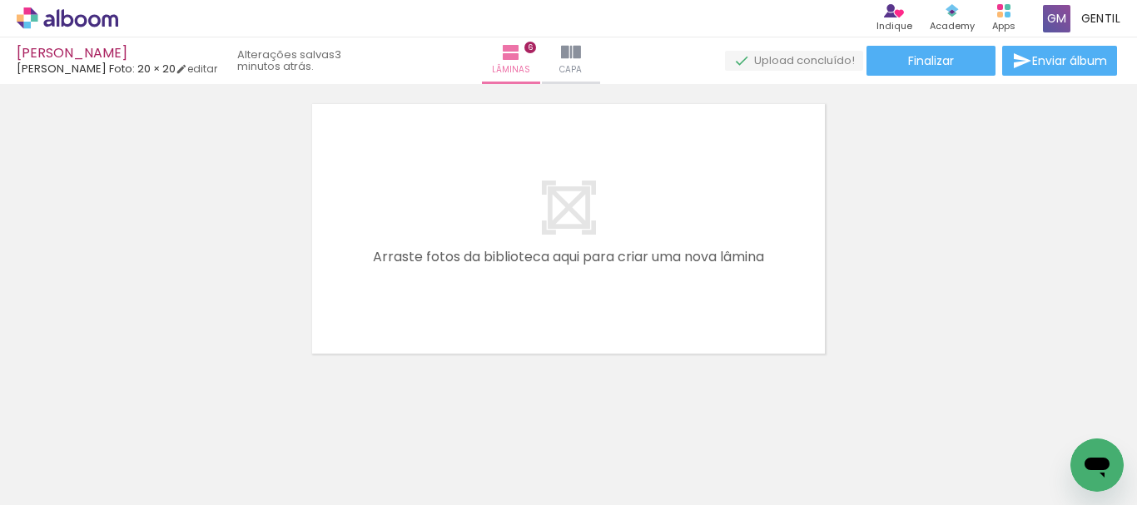
scroll to position [1867, 0]
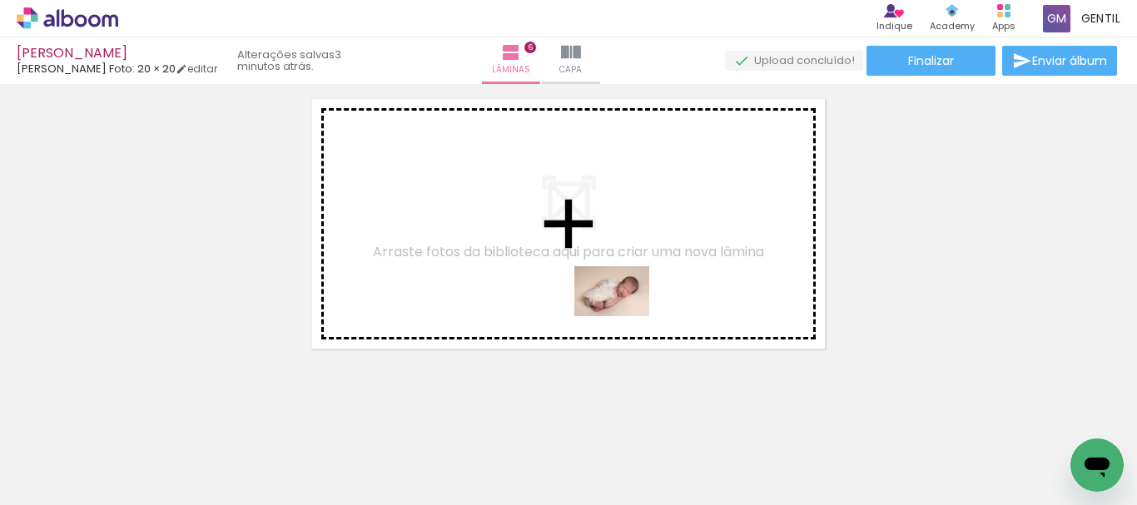
drag, startPoint x: 754, startPoint y: 464, endPoint x: 624, endPoint y: 316, distance: 196.9
click at [624, 316] on quentale-workspace at bounding box center [568, 252] width 1137 height 505
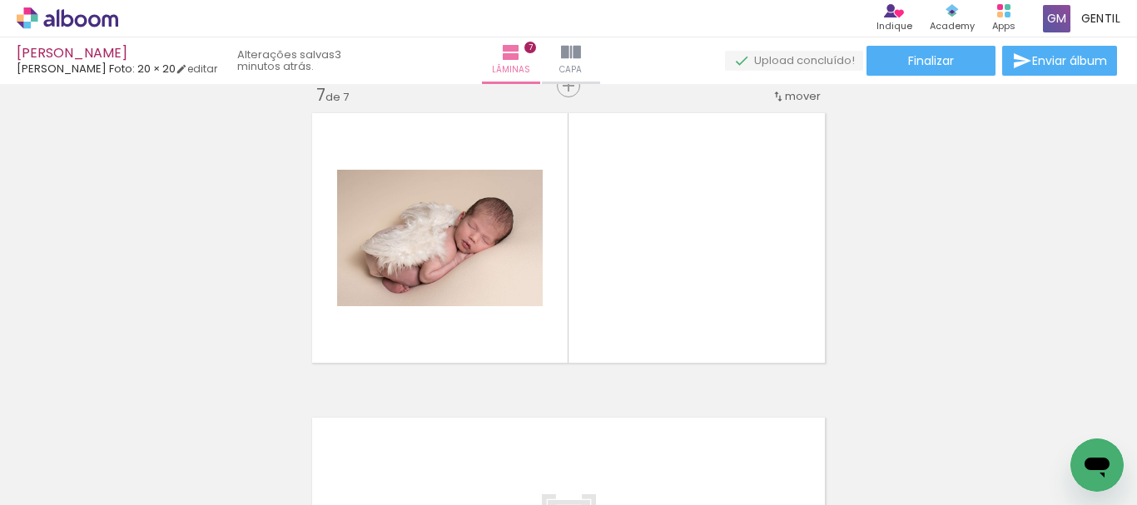
scroll to position [1849, 0]
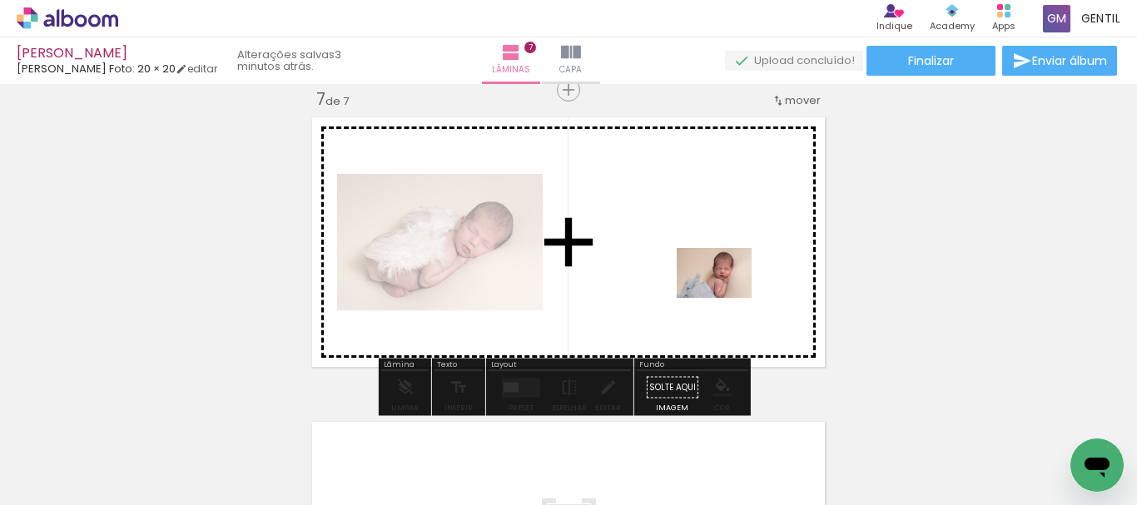
drag, startPoint x: 870, startPoint y: 469, endPoint x: 726, endPoint y: 298, distance: 223.3
click at [726, 298] on quentale-workspace at bounding box center [568, 252] width 1137 height 505
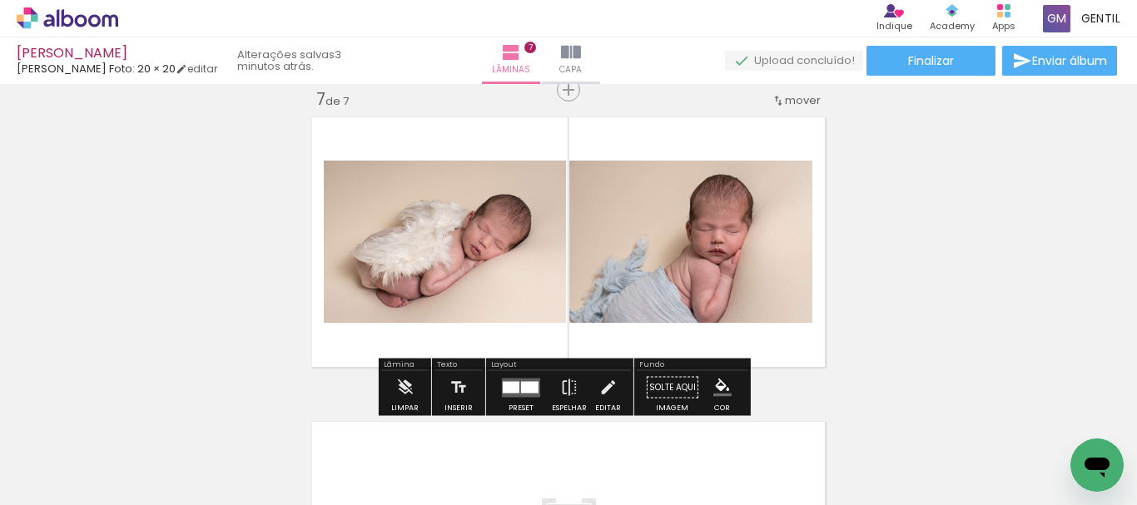
scroll to position [0, 1003]
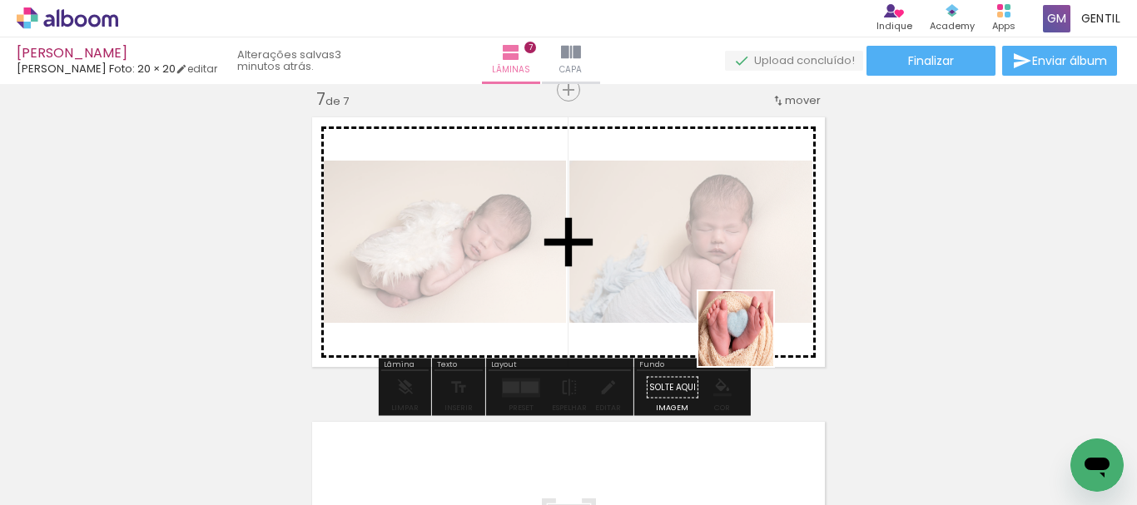
drag, startPoint x: 856, startPoint y: 458, endPoint x: 747, endPoint y: 339, distance: 161.4
click at [747, 339] on quentale-workspace at bounding box center [568, 252] width 1137 height 505
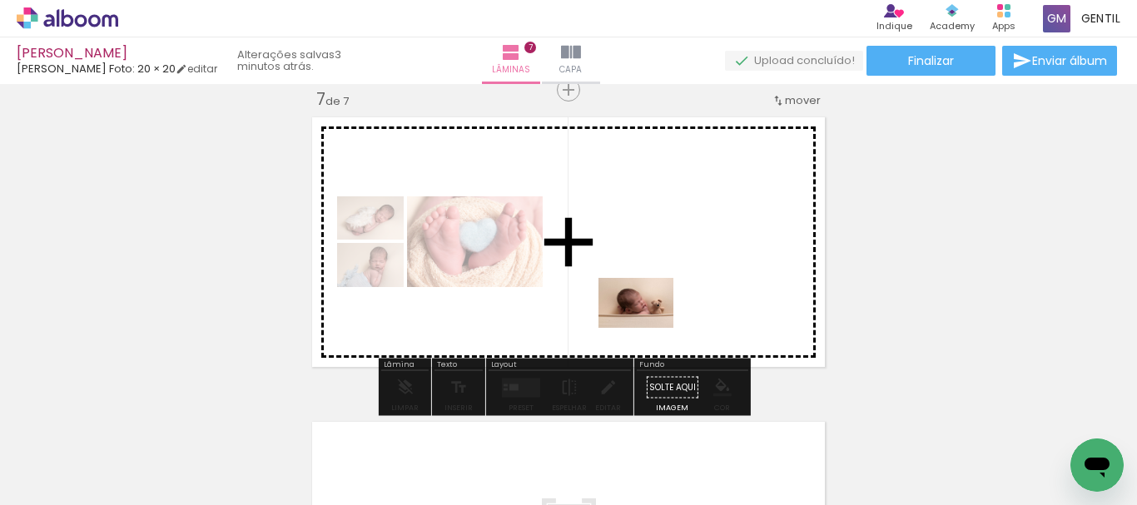
drag, startPoint x: 582, startPoint y: 465, endPoint x: 648, endPoint y: 328, distance: 152.2
click at [648, 328] on quentale-workspace at bounding box center [568, 252] width 1137 height 505
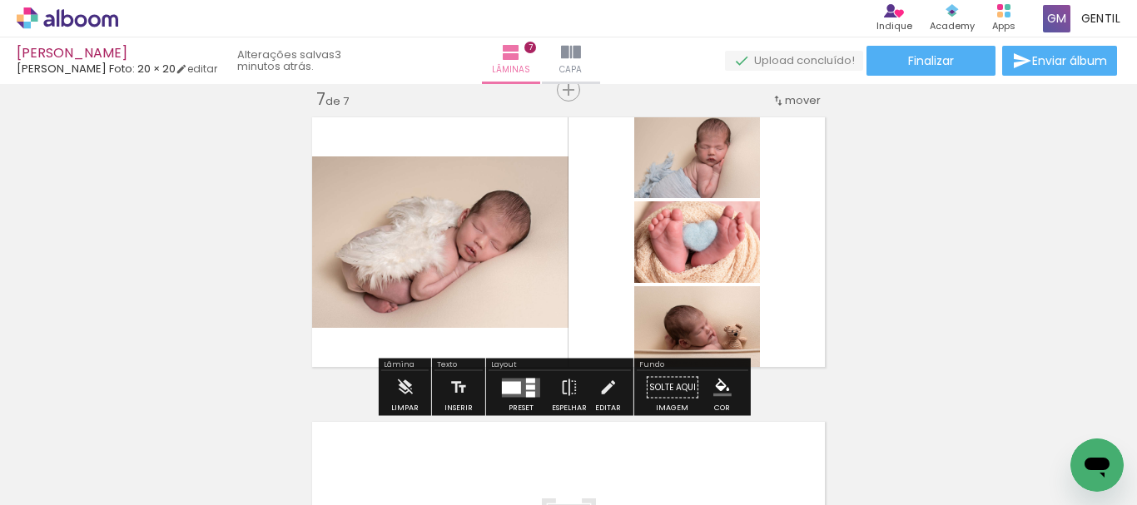
click at [509, 391] on div at bounding box center [511, 387] width 19 height 12
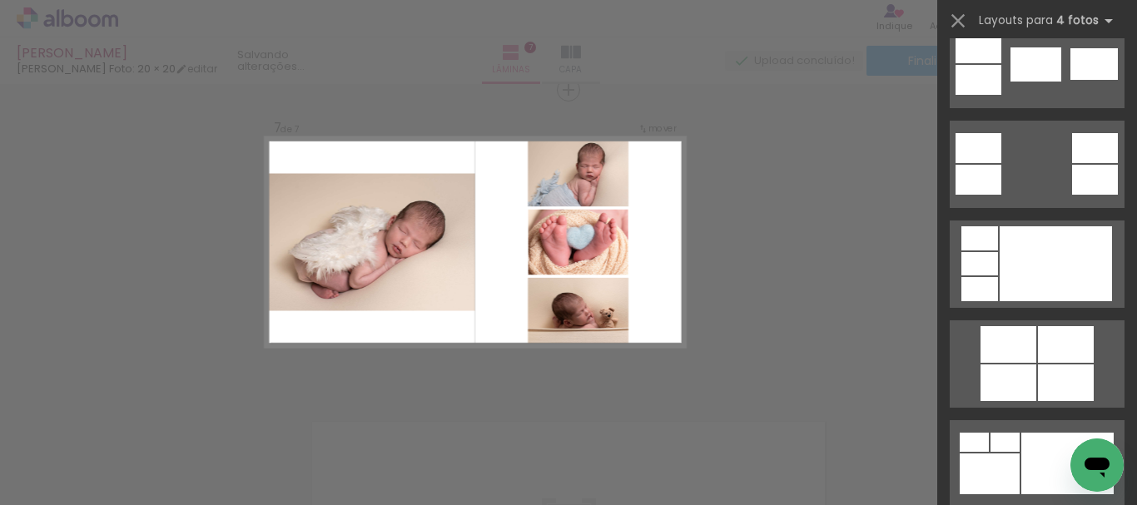
scroll to position [0, 0]
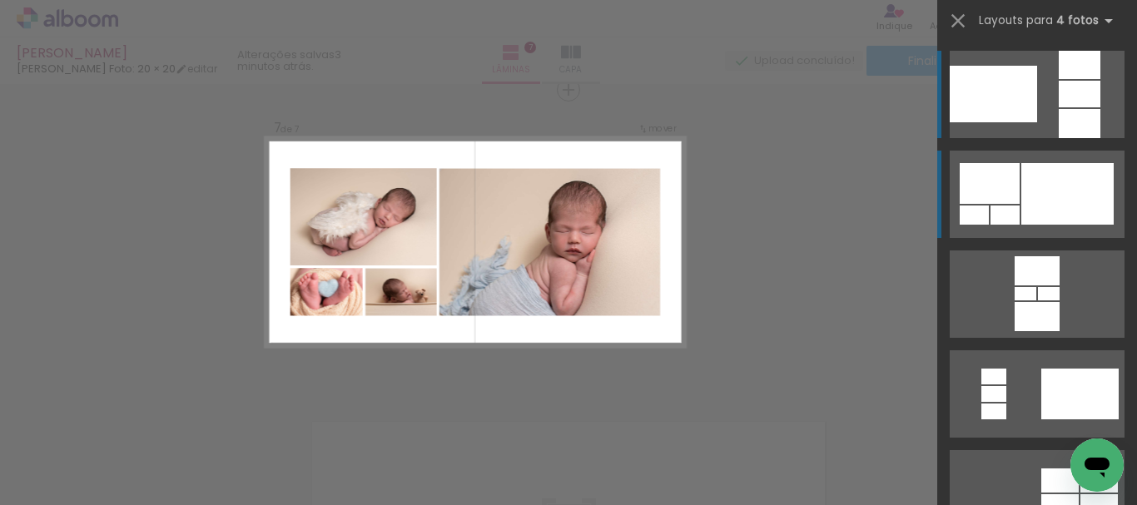
click at [1046, 202] on div at bounding box center [1067, 194] width 92 height 62
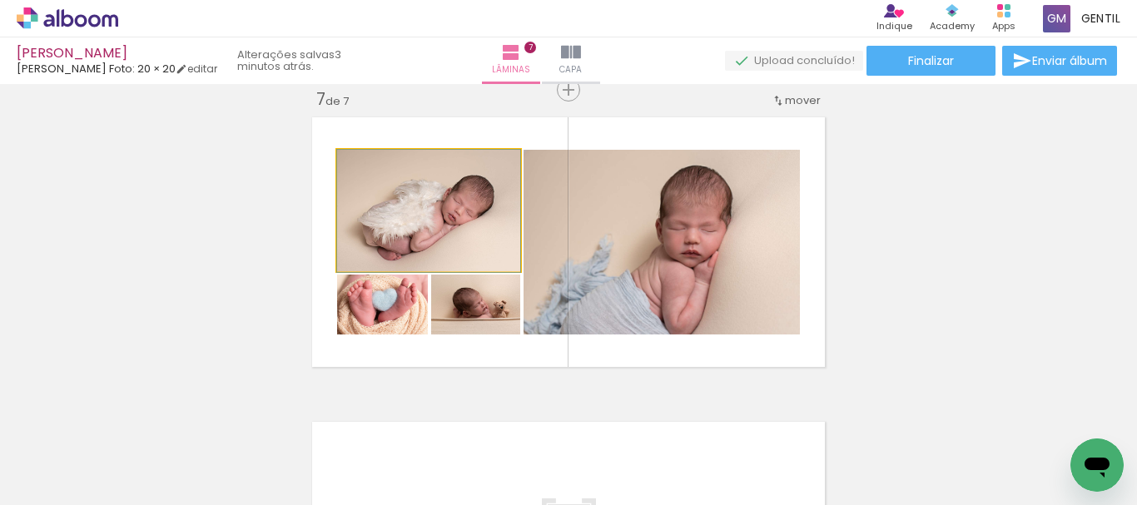
drag, startPoint x: 451, startPoint y: 220, endPoint x: 658, endPoint y: 252, distance: 209.7
click at [0, 0] on slot at bounding box center [0, 0] width 0 height 0
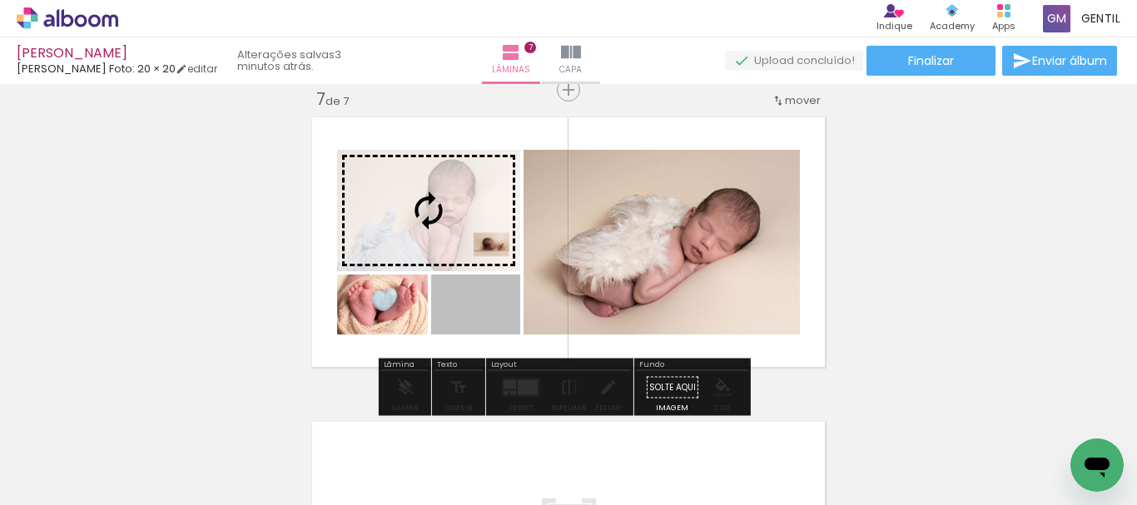
drag, startPoint x: 492, startPoint y: 320, endPoint x: 487, endPoint y: 247, distance: 72.6
click at [0, 0] on slot at bounding box center [0, 0] width 0 height 0
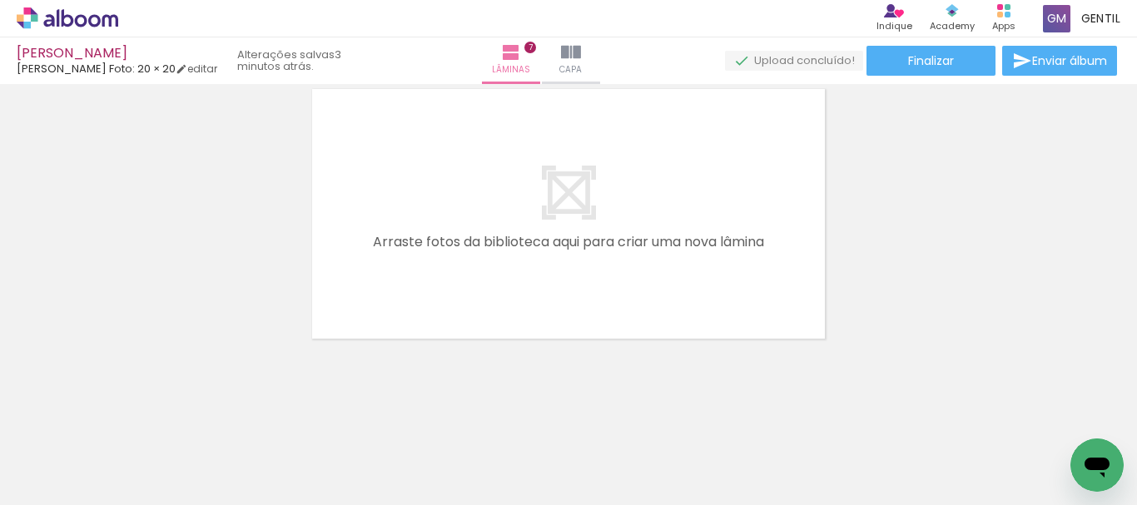
scroll to position [2184, 0]
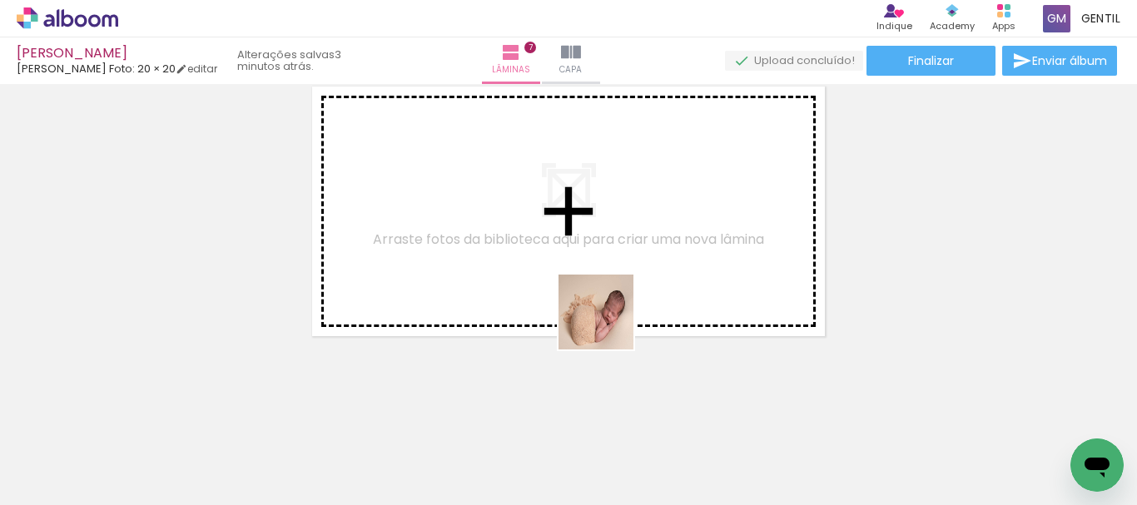
drag, startPoint x: 672, startPoint y: 466, endPoint x: 705, endPoint y: 421, distance: 55.4
click at [606, 313] on quentale-workspace at bounding box center [568, 252] width 1137 height 505
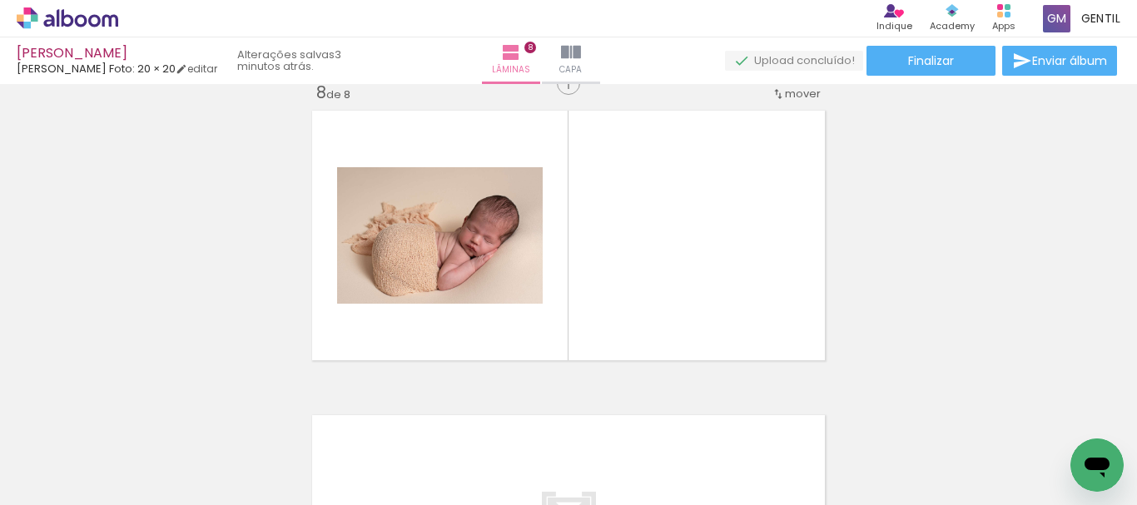
scroll to position [2153, 0]
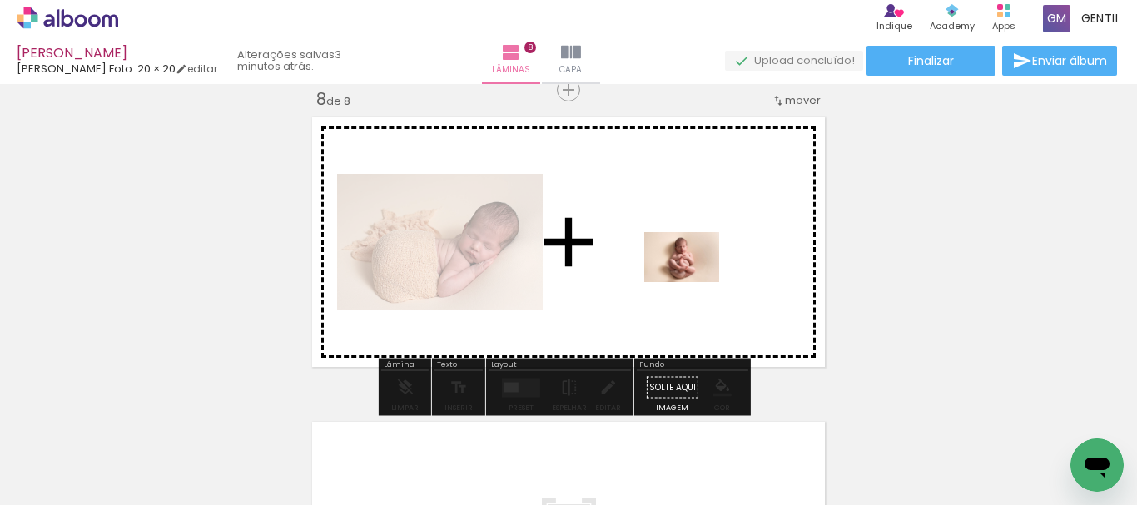
drag, startPoint x: 753, startPoint y: 451, endPoint x: 691, endPoint y: 275, distance: 186.8
click at [691, 275] on quentale-workspace at bounding box center [568, 252] width 1137 height 505
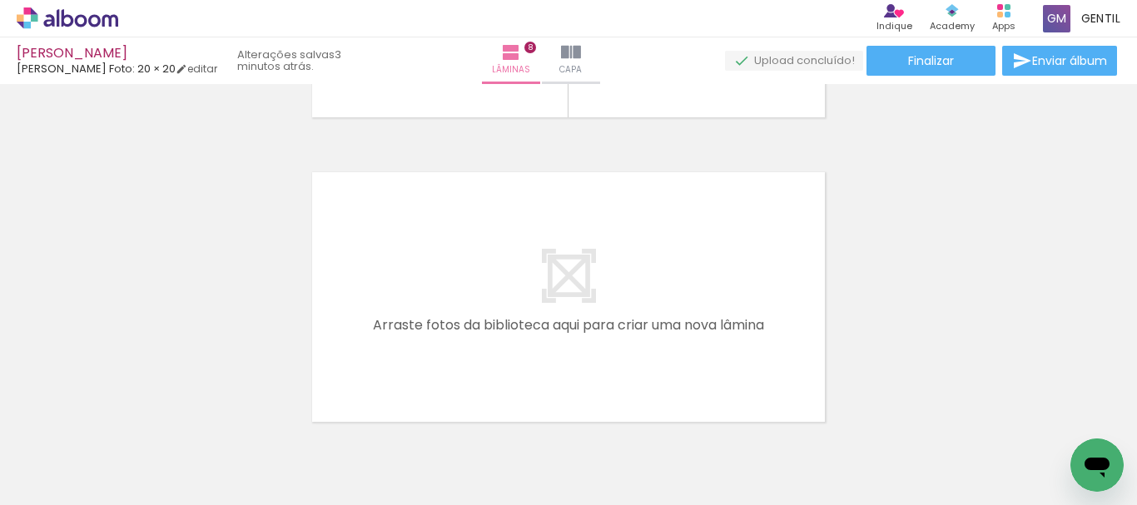
scroll to position [2486, 0]
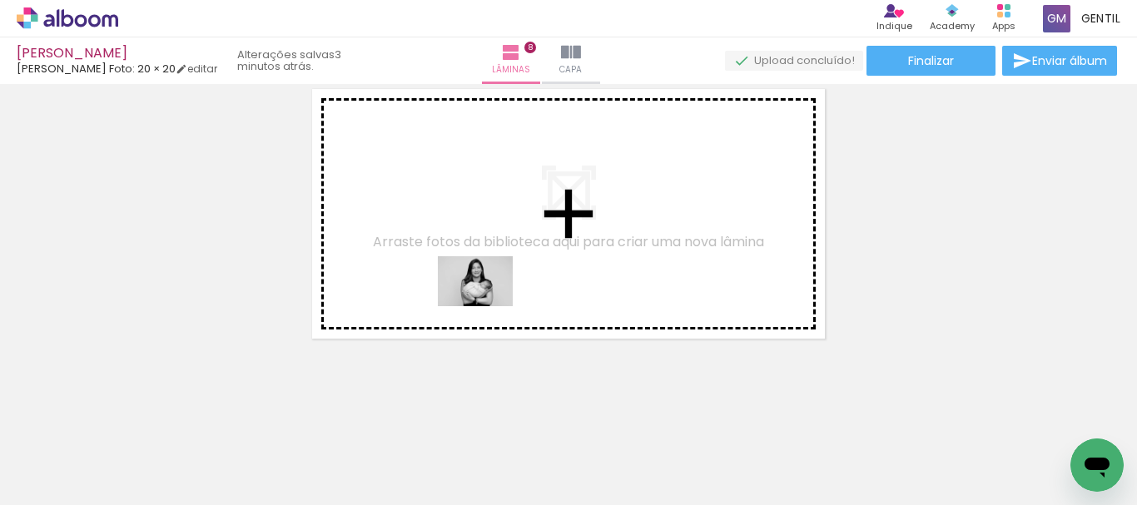
drag, startPoint x: 493, startPoint y: 460, endPoint x: 488, endPoint y: 306, distance: 154.0
click at [488, 306] on quentale-workspace at bounding box center [568, 252] width 1137 height 505
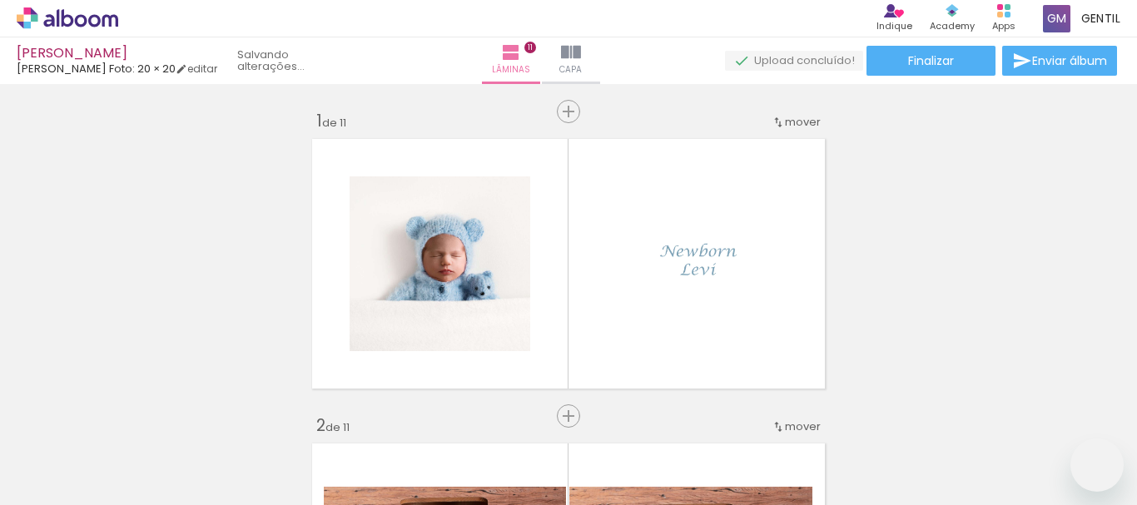
click at [704, 320] on quentale-workspace at bounding box center [568, 252] width 1137 height 505
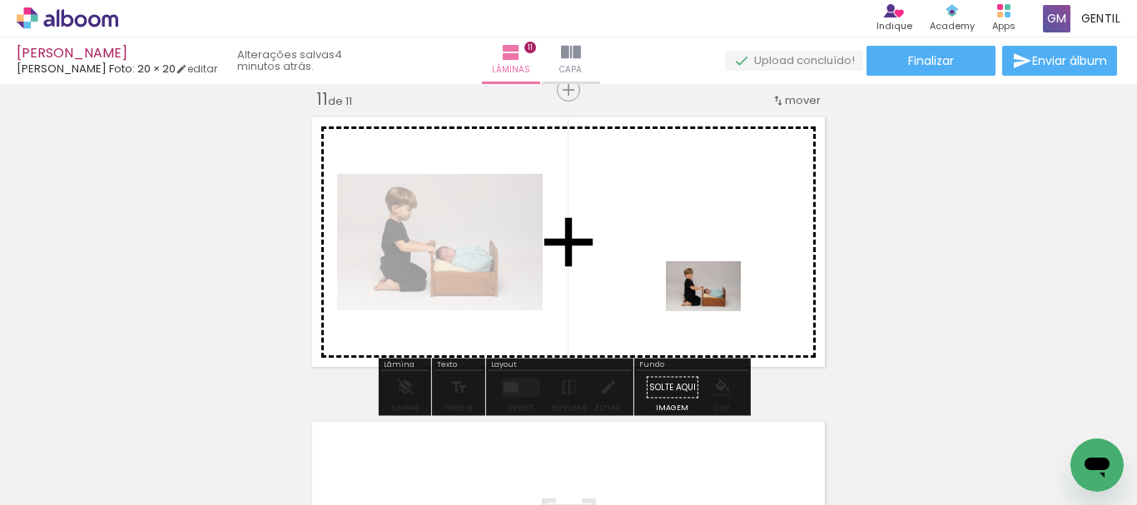
drag, startPoint x: 890, startPoint y: 456, endPoint x: 716, endPoint y: 311, distance: 226.9
click at [716, 311] on quentale-workspace at bounding box center [568, 252] width 1137 height 505
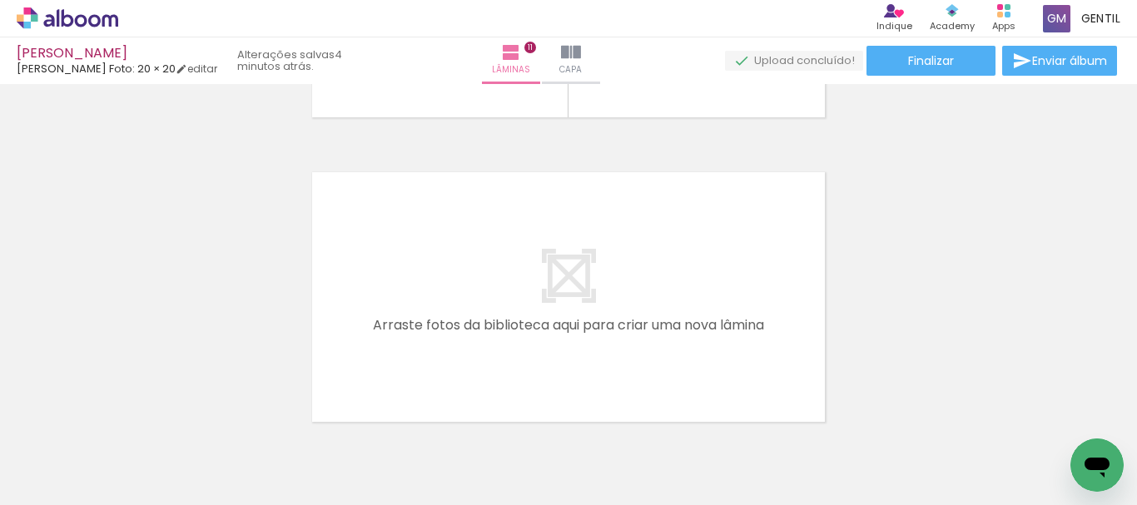
scroll to position [0, 1894]
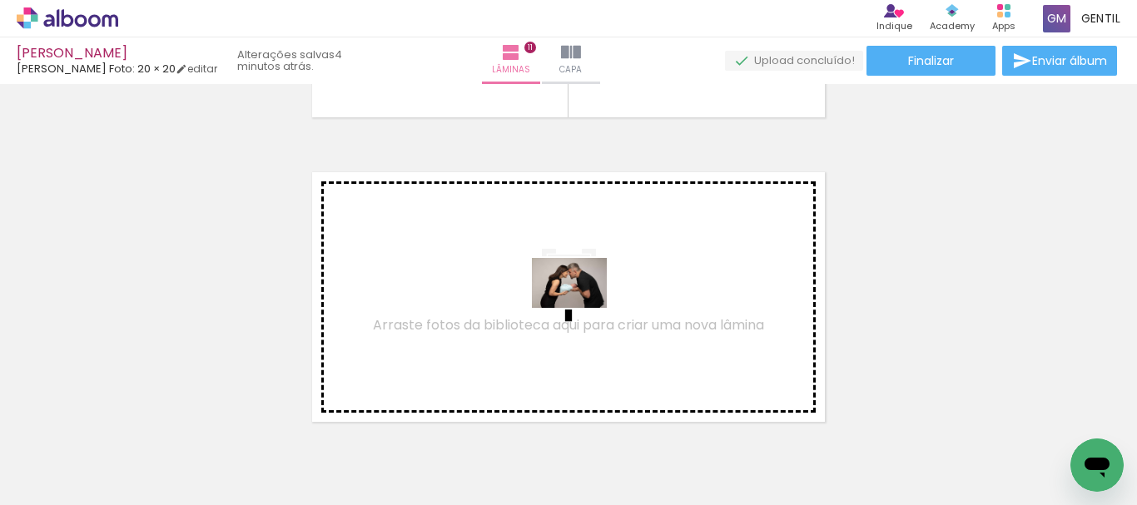
drag, startPoint x: 1038, startPoint y: 443, endPoint x: 925, endPoint y: 458, distance: 113.4
click at [584, 309] on quentale-workspace at bounding box center [568, 252] width 1137 height 505
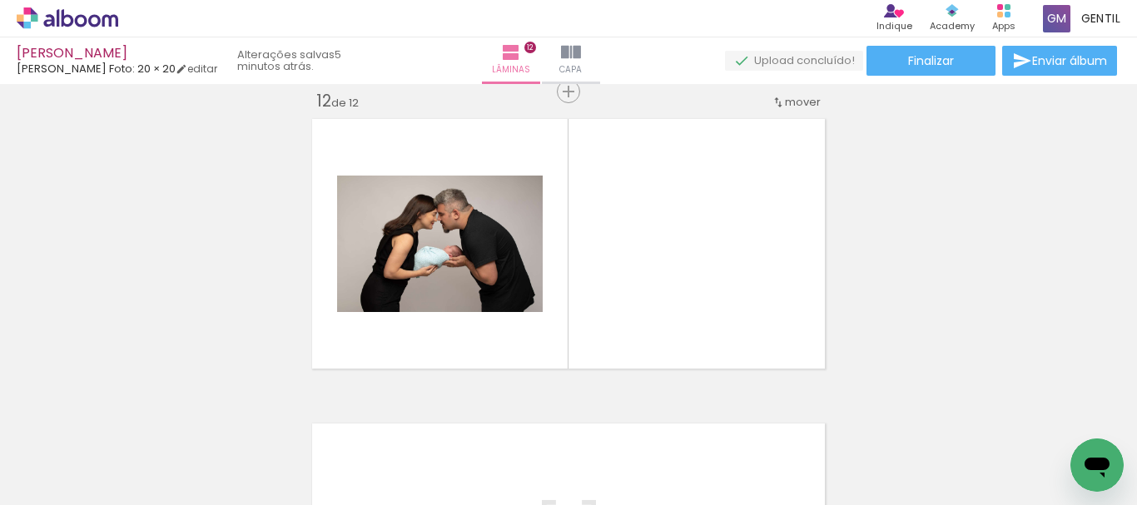
scroll to position [3372, 0]
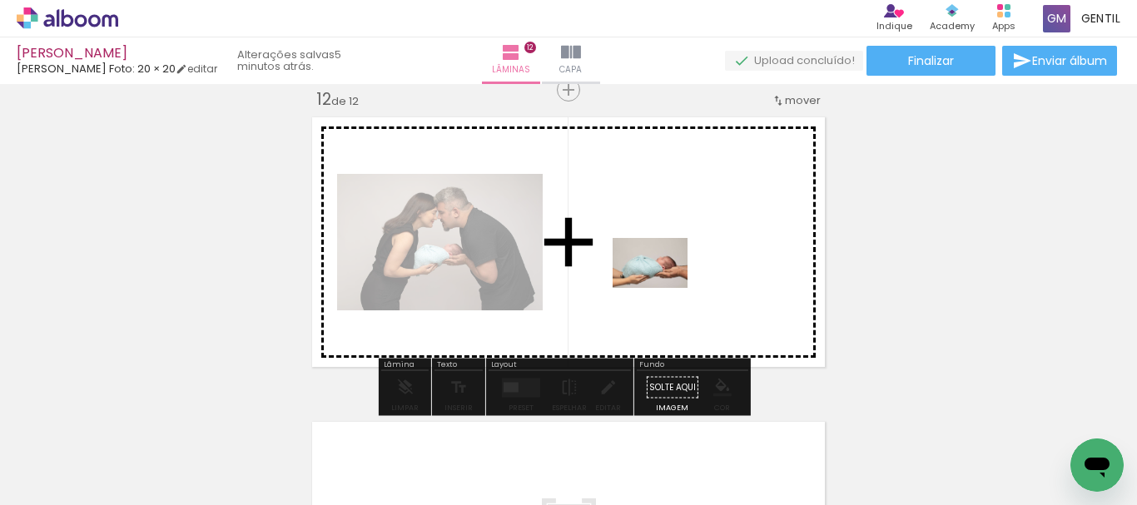
drag, startPoint x: 975, startPoint y: 458, endPoint x: 662, endPoint y: 288, distance: 356.3
click at [662, 288] on quentale-workspace at bounding box center [568, 252] width 1137 height 505
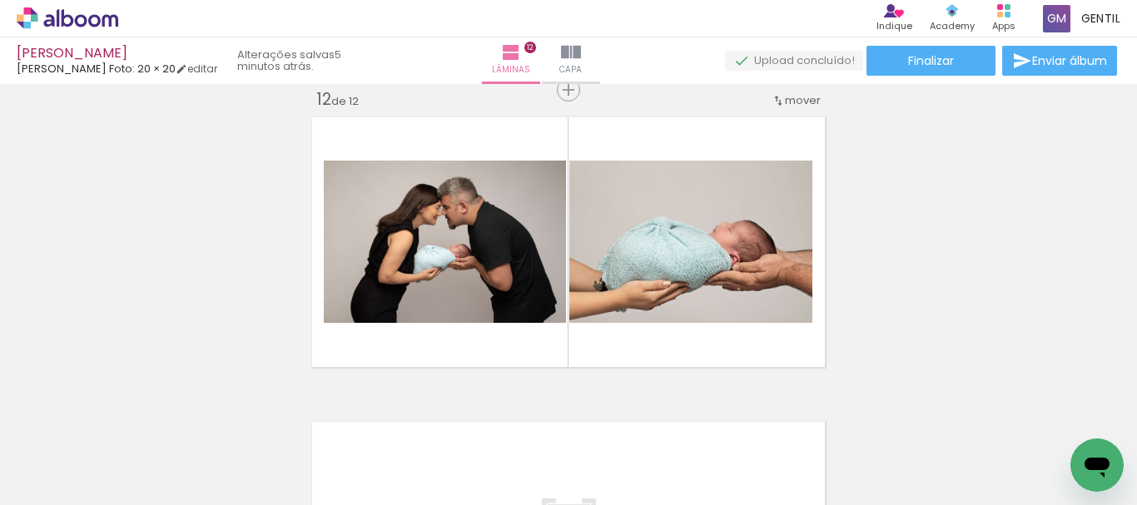
scroll to position [0, 1894]
drag, startPoint x: 941, startPoint y: 503, endPoint x: 7, endPoint y: 16, distance: 1052.9
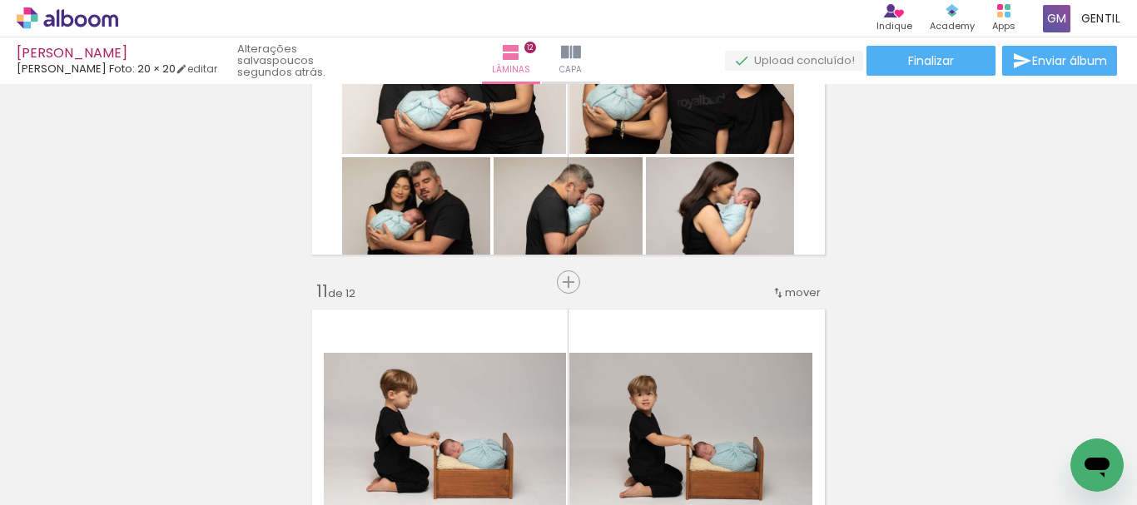
scroll to position [2792, 0]
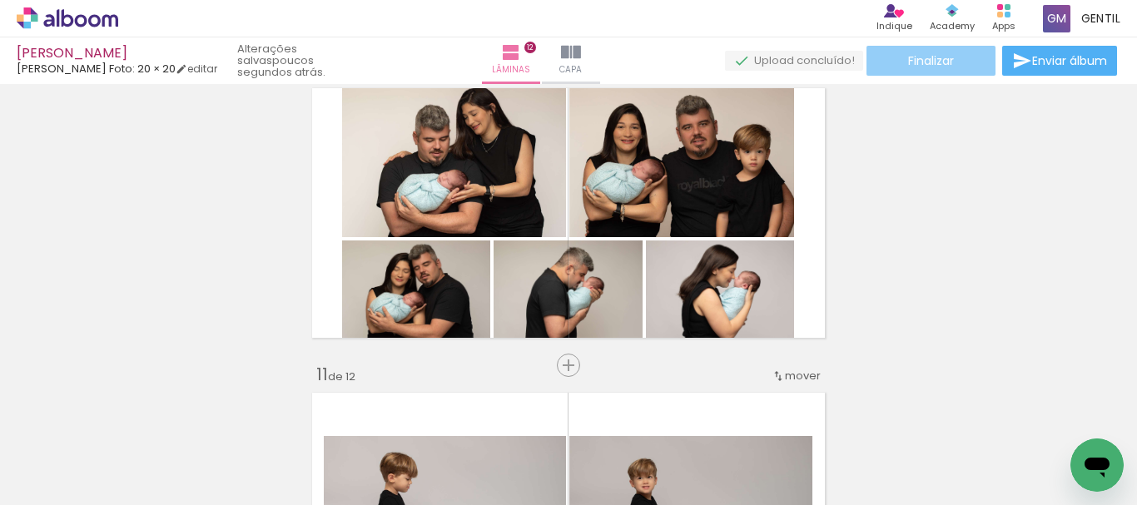
click at [949, 62] on span "Finalizar" at bounding box center [931, 61] width 46 height 12
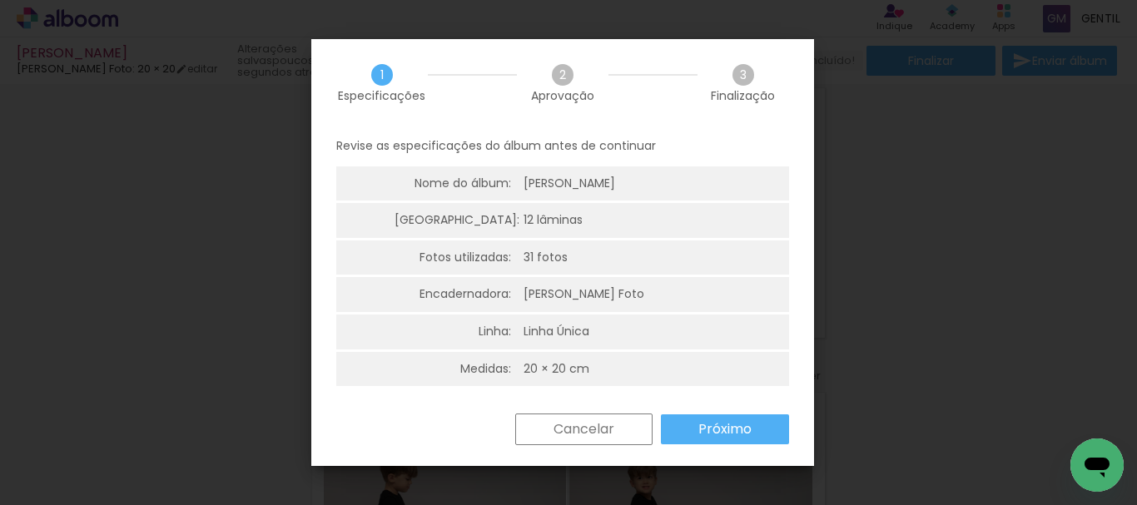
click at [751, 430] on paper-button "Próximo" at bounding box center [725, 429] width 128 height 30
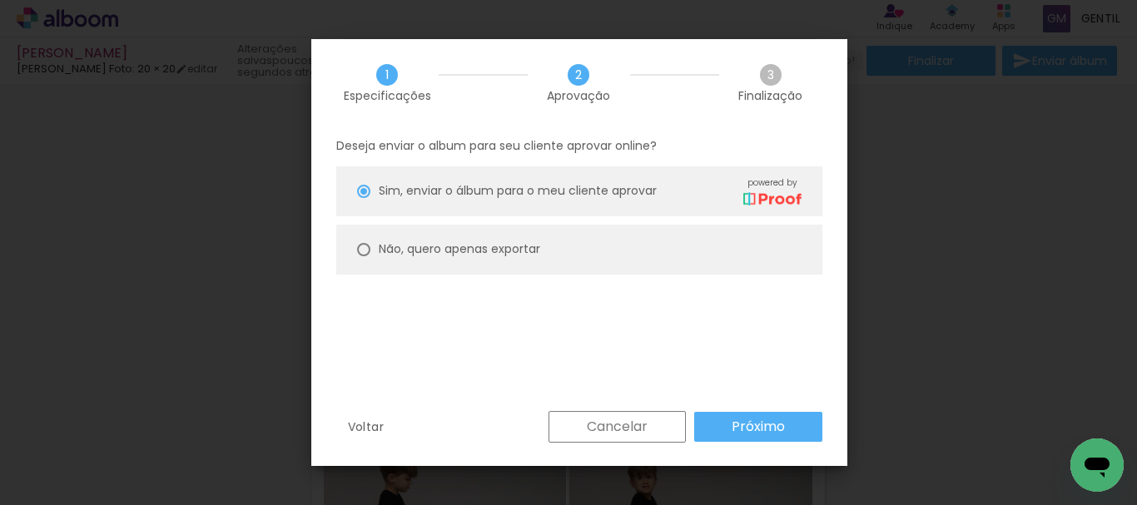
click at [359, 248] on div at bounding box center [363, 249] width 13 height 13
type paper-radio-button "on"
click at [0, 0] on slot "Próximo" at bounding box center [0, 0] width 0 height 0
type input "Alta, 300 DPI"
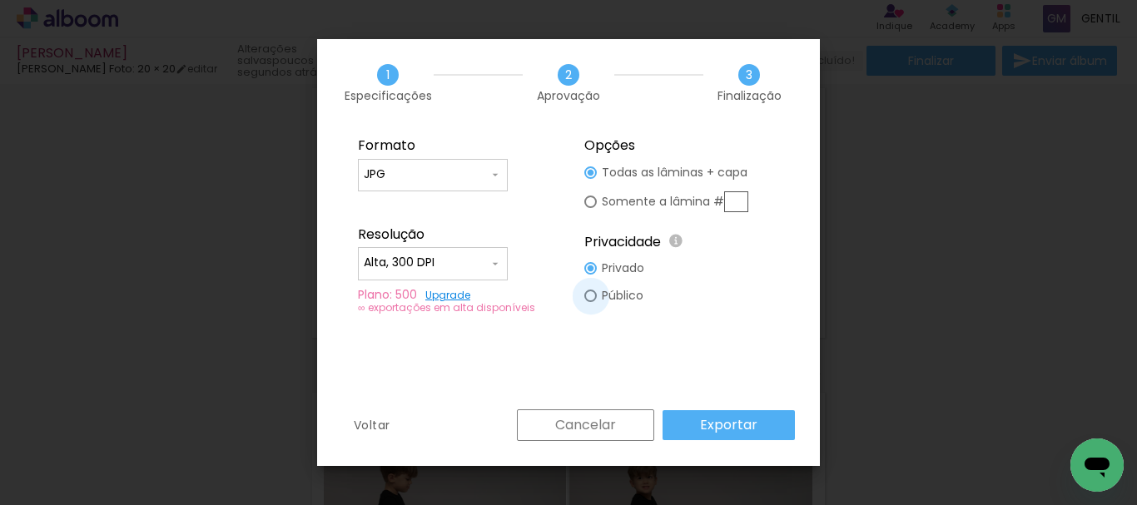
click at [591, 297] on div at bounding box center [590, 296] width 12 height 12
type paper-radio-button "on"
click at [0, 0] on slot "Exportar" at bounding box center [0, 0] width 0 height 0
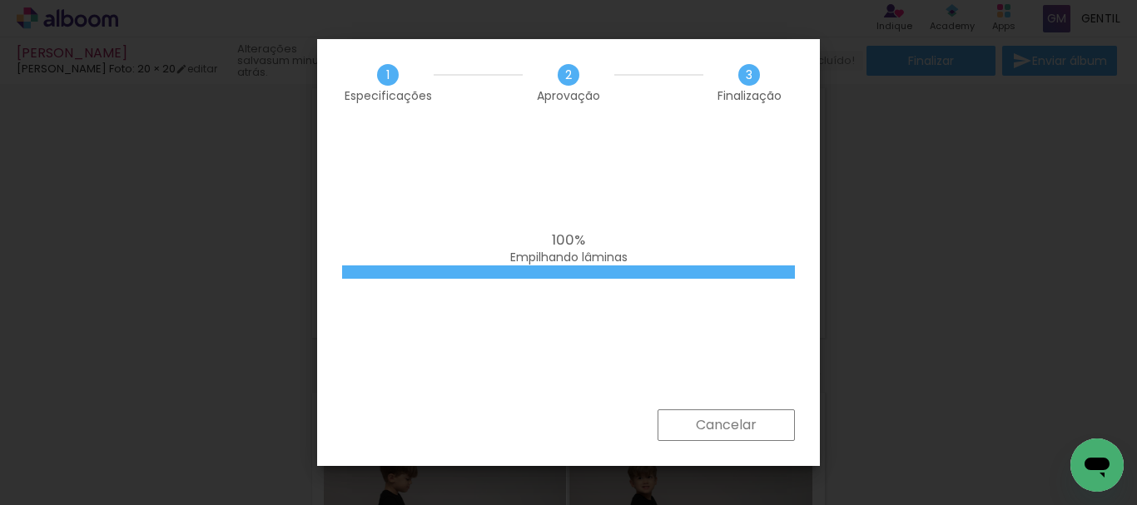
scroll to position [0, 1894]
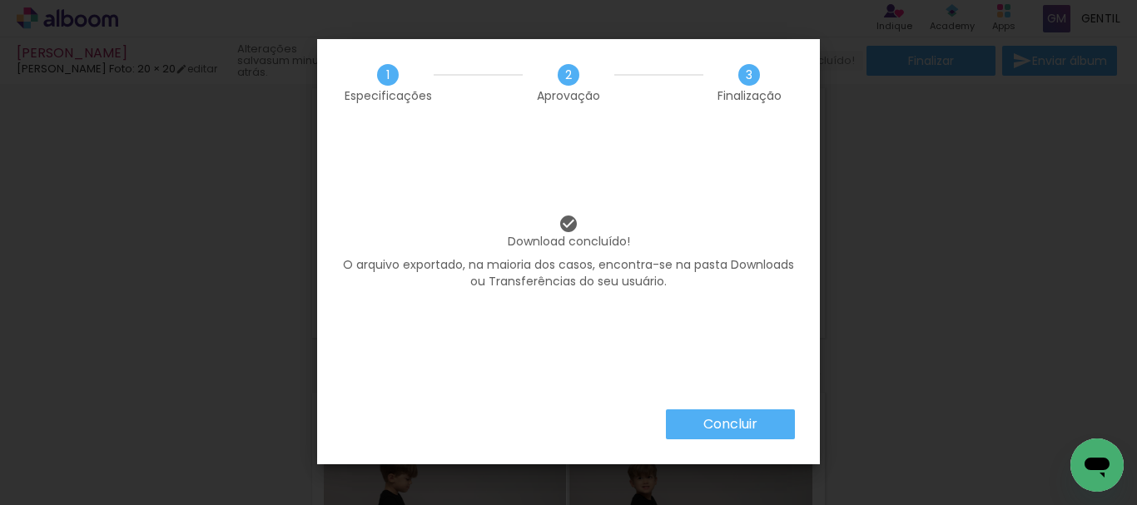
click at [0, 0] on slot "Concluir" at bounding box center [0, 0] width 0 height 0
